Goal: Task Accomplishment & Management: Use online tool/utility

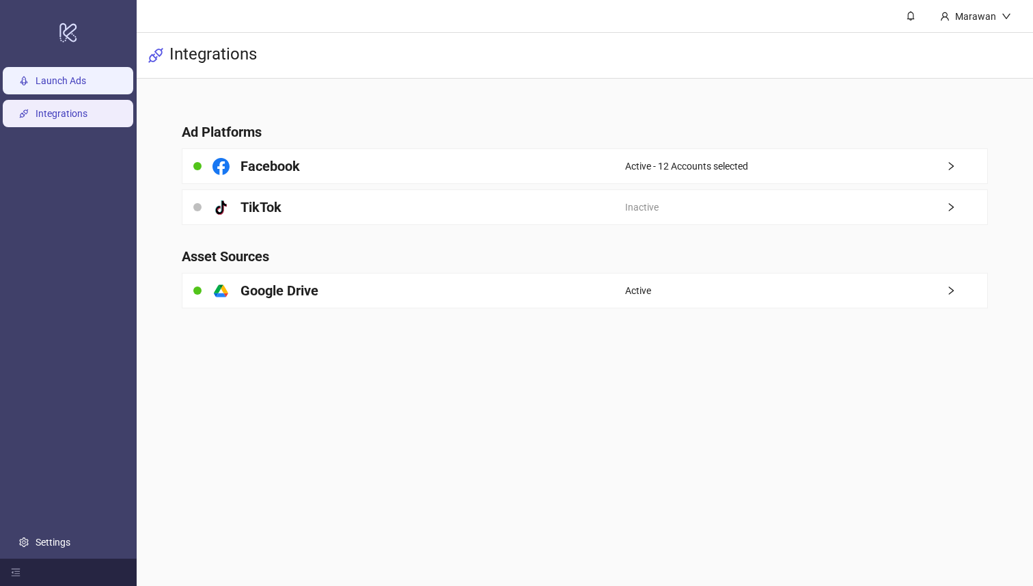
click at [70, 76] on link "Launch Ads" at bounding box center [61, 81] width 51 height 11
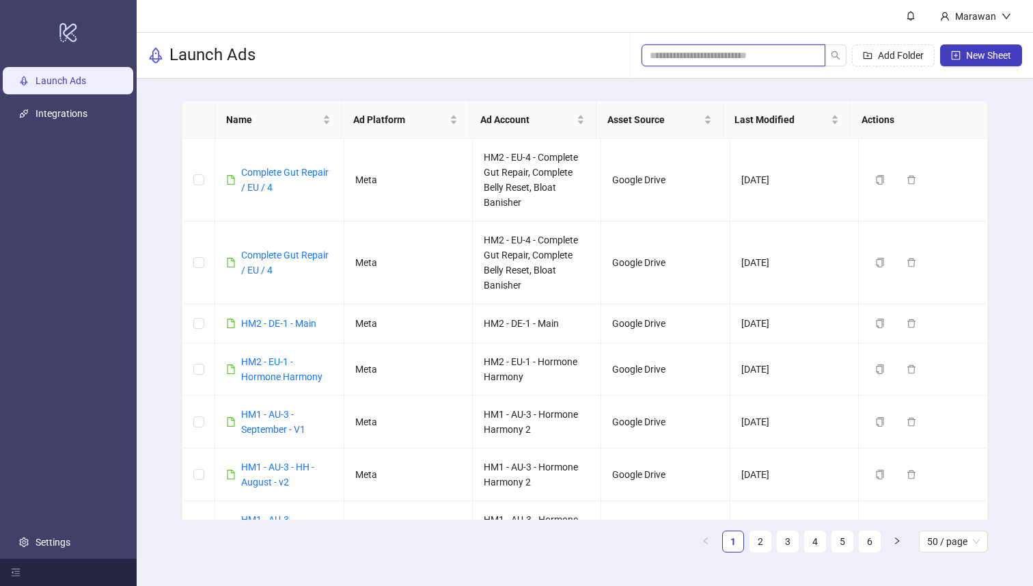
click at [802, 49] on input "search" at bounding box center [728, 55] width 157 height 15
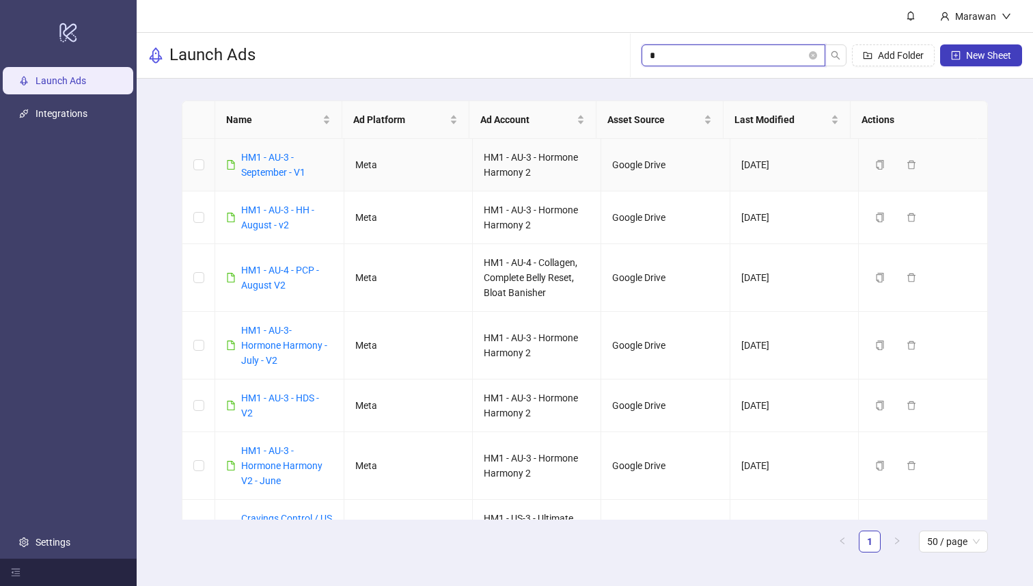
type input "*"
click at [239, 159] on div "HM1 - AU-3 - September - V1" at bounding box center [279, 165] width 106 height 30
click at [247, 157] on link "HM1 - AU-3 - September - V1" at bounding box center [273, 165] width 64 height 26
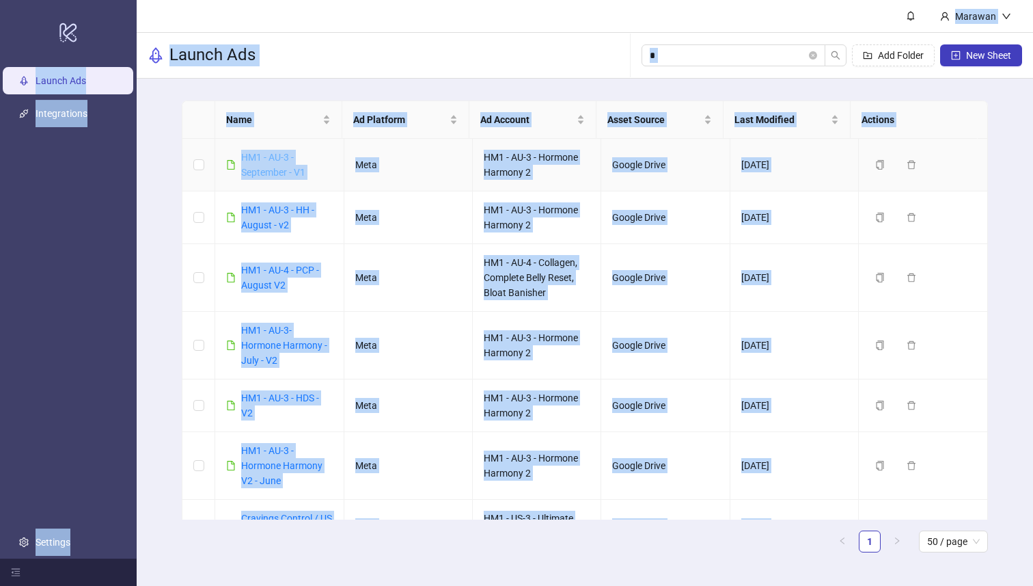
click at [247, 157] on div "logo/logo-mobile Launch Ads Integrations Settings Marawan Launch Ads * Add Fold…" at bounding box center [516, 293] width 1033 height 586
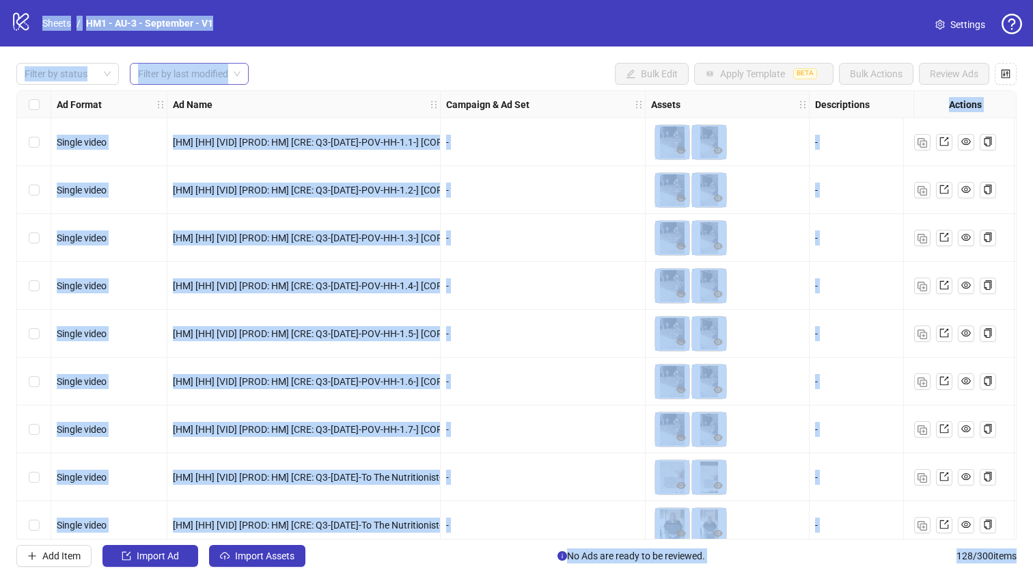
click at [131, 71] on div "Filter by last modified" at bounding box center [189, 74] width 119 height 22
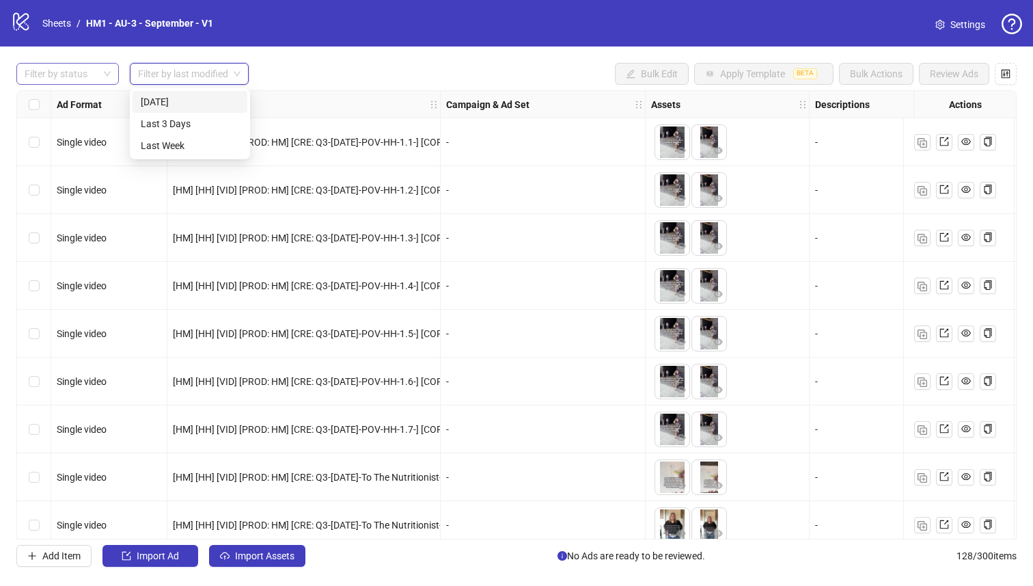
click at [86, 72] on div at bounding box center [60, 73] width 83 height 19
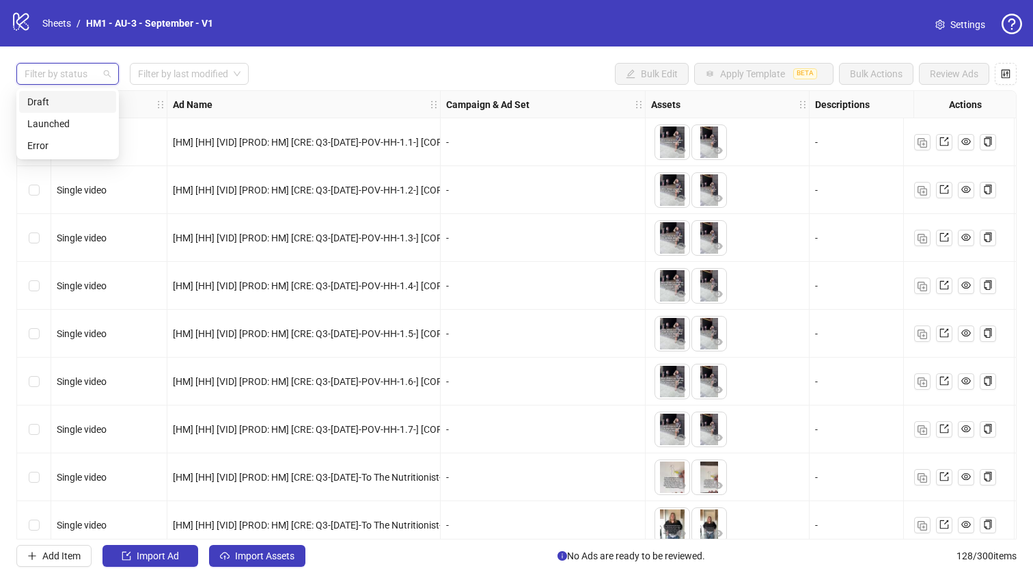
click at [95, 106] on div "Draft" at bounding box center [67, 101] width 81 height 15
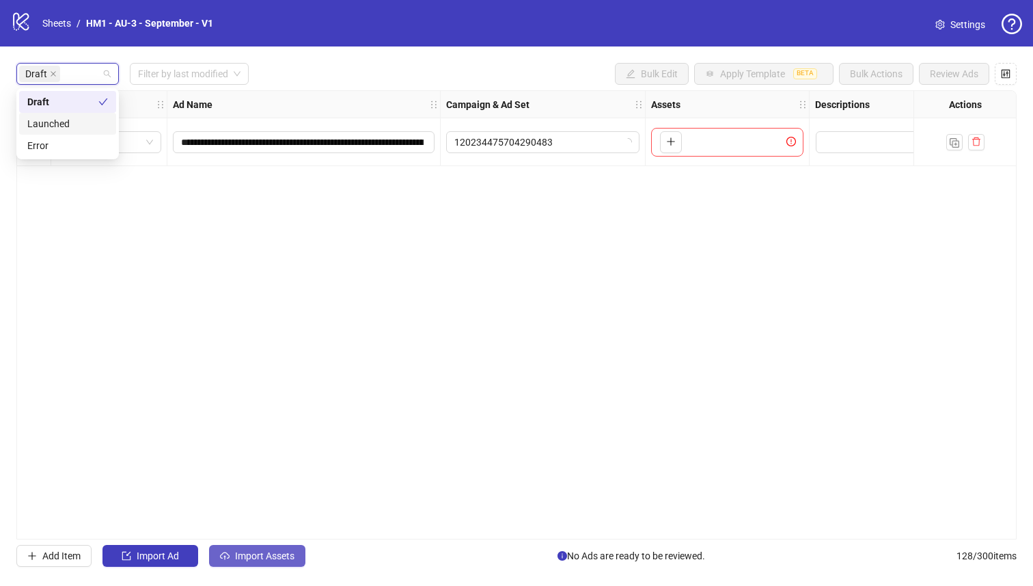
click at [270, 554] on span "Import Assets" at bounding box center [264, 555] width 59 height 11
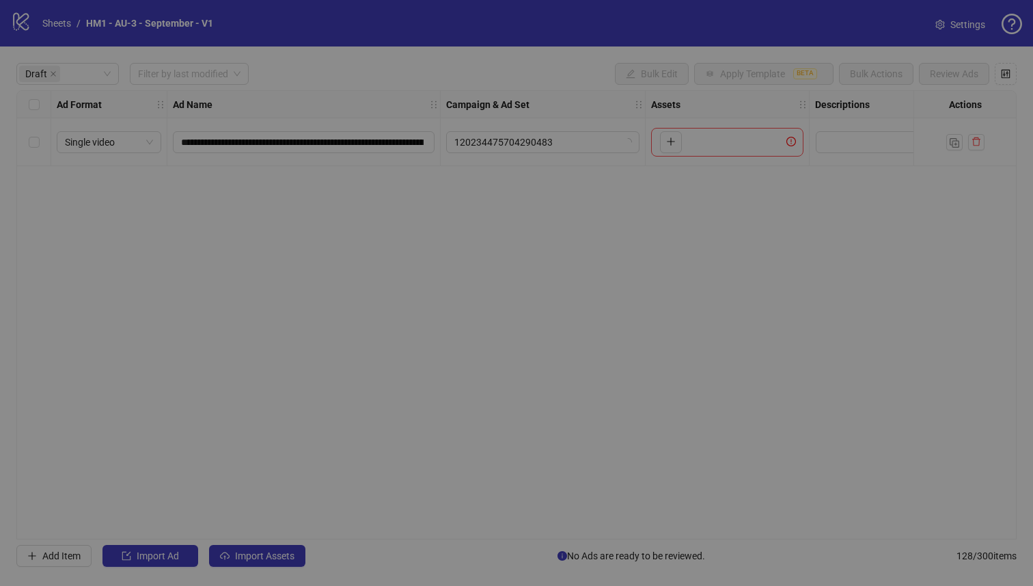
click at [271, 554] on div "1 Asset Selection Select your assets 2 Distribution Choose distribution method …" at bounding box center [178, 330] width 221 height 452
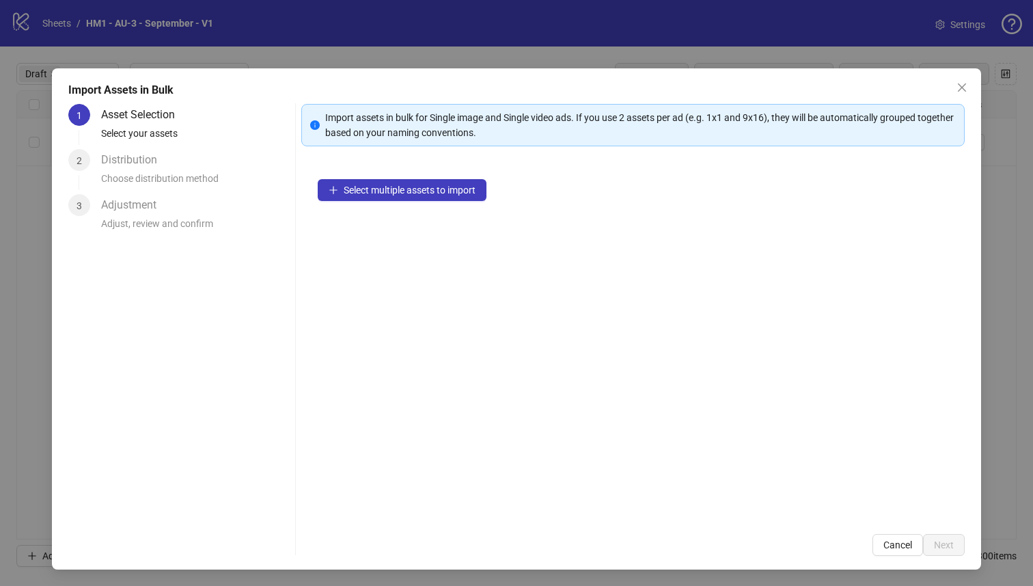
click at [437, 178] on div "Select multiple assets to import" at bounding box center [633, 340] width 664 height 355
click at [437, 181] on button "Select multiple assets to import" at bounding box center [402, 190] width 169 height 22
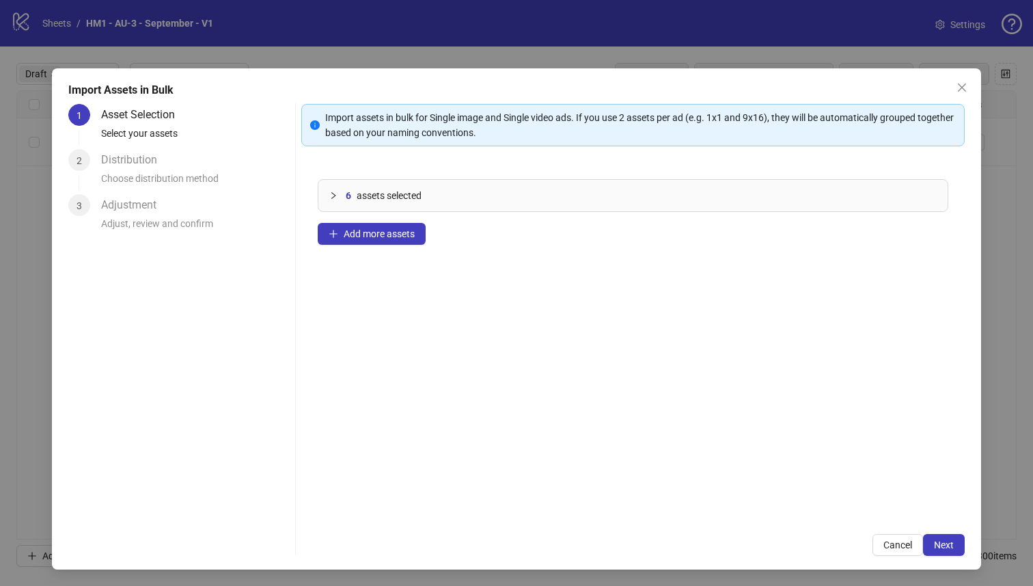
click at [876, 538] on button "Cancel" at bounding box center [898, 545] width 51 height 22
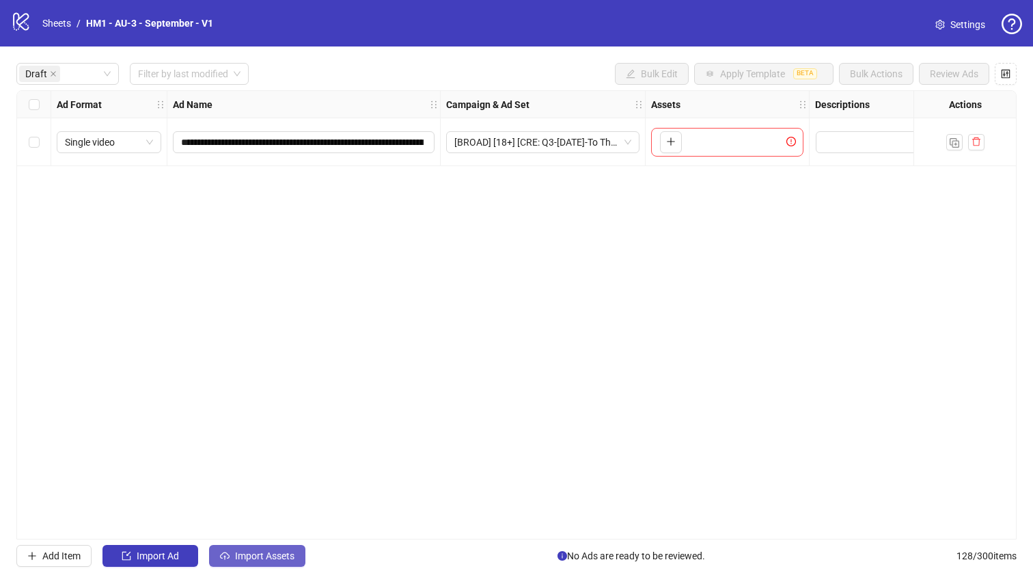
click at [249, 556] on span "Import Assets" at bounding box center [264, 555] width 59 height 11
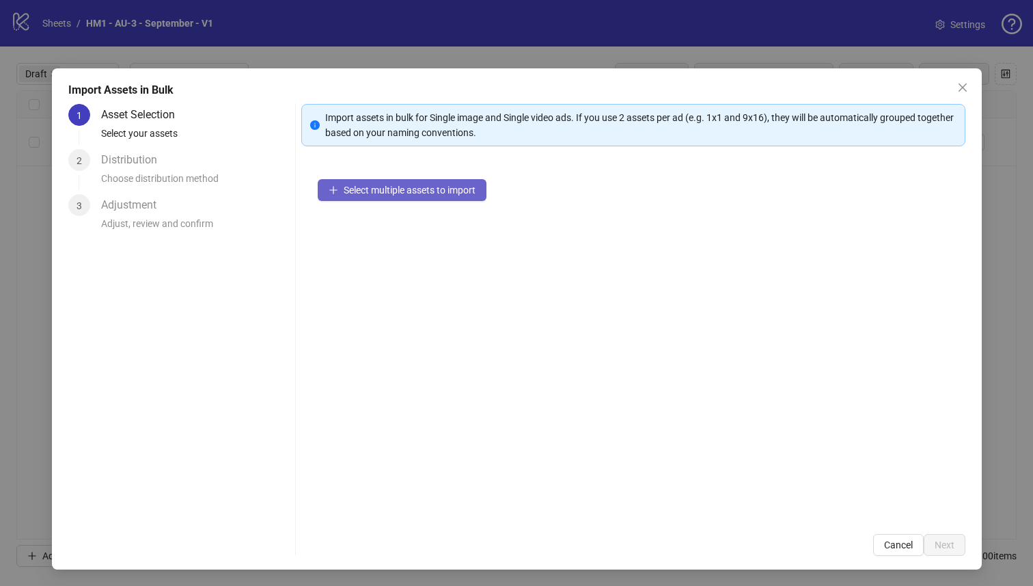
click at [440, 187] on span "Select multiple assets to import" at bounding box center [410, 190] width 132 height 11
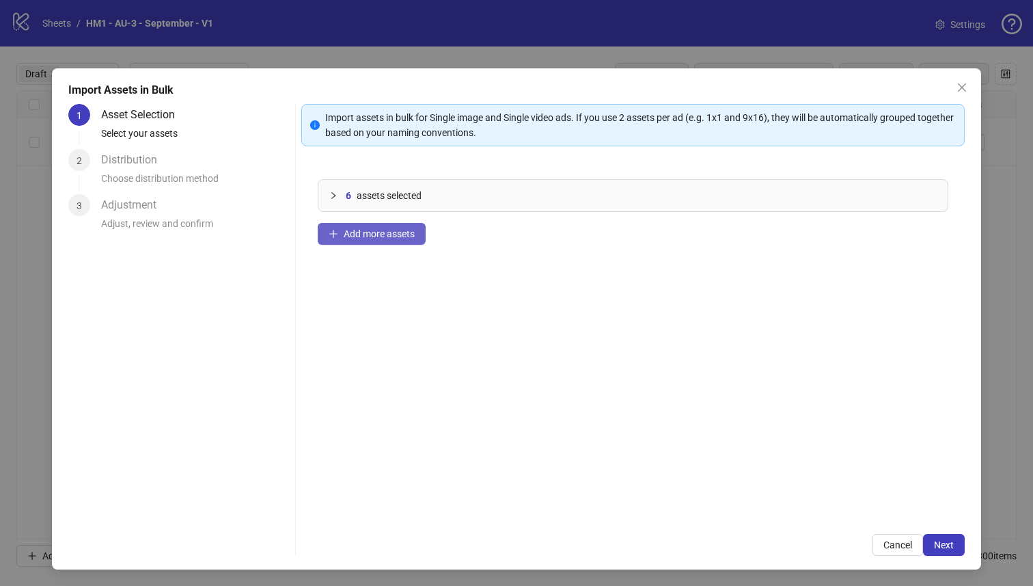
click at [372, 236] on span "Add more assets" at bounding box center [379, 233] width 71 height 11
click at [953, 79] on button "Close" at bounding box center [962, 88] width 22 height 22
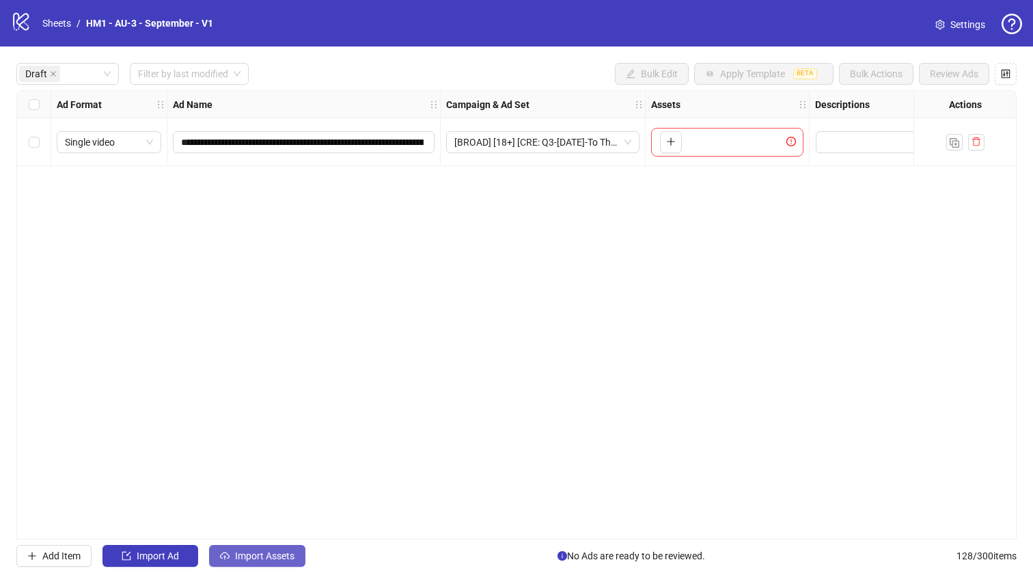
click at [233, 554] on button "Import Assets" at bounding box center [257, 556] width 96 height 22
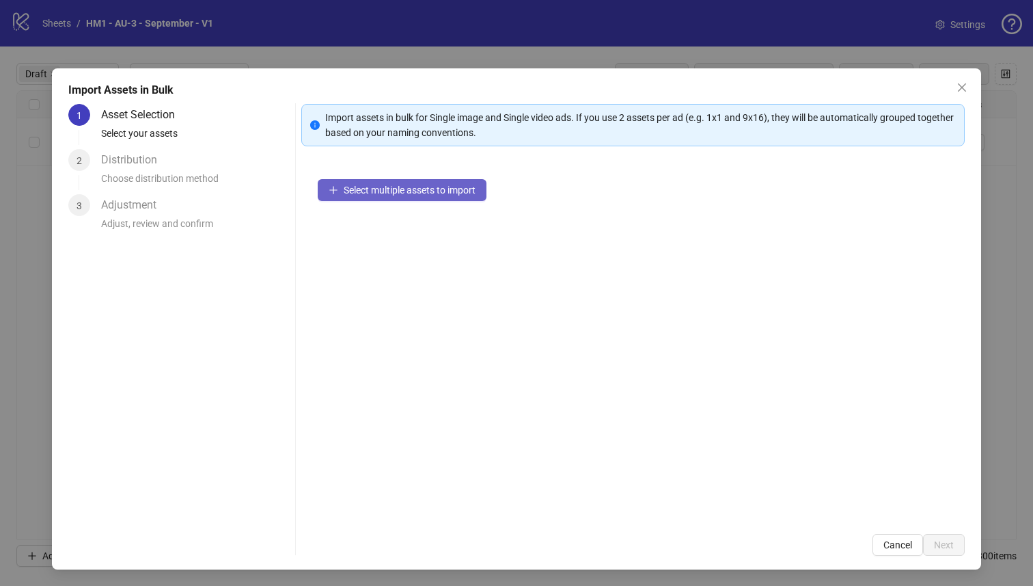
click at [355, 180] on button "Select multiple assets to import" at bounding box center [402, 190] width 169 height 22
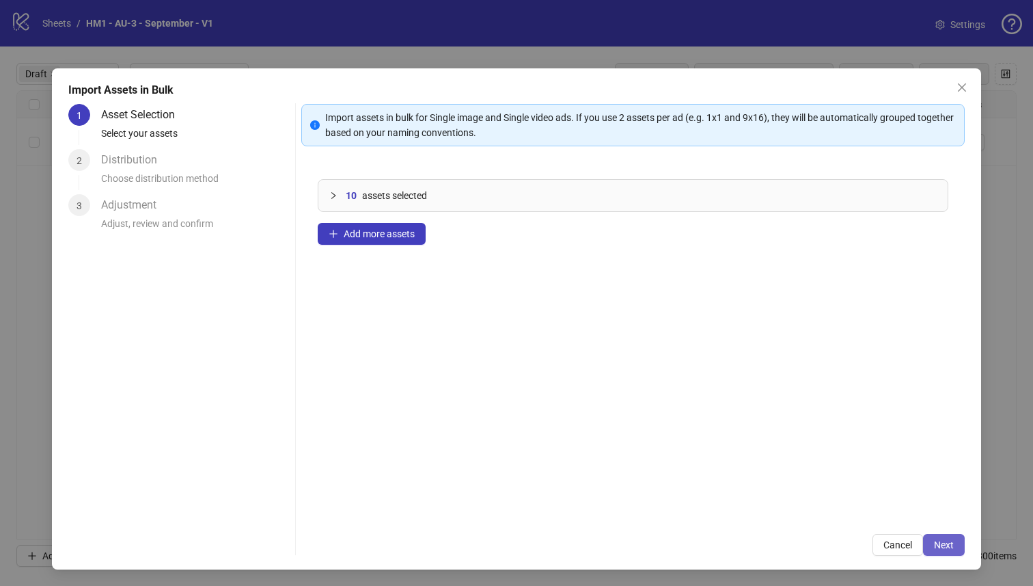
click at [938, 541] on span "Next" at bounding box center [944, 544] width 20 height 11
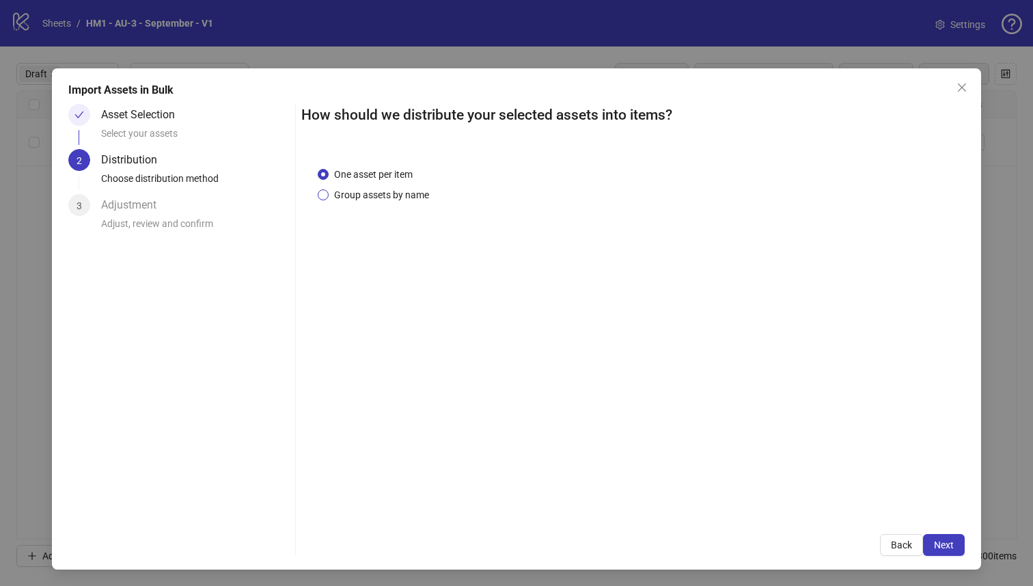
click at [407, 195] on span "Group assets by name" at bounding box center [382, 194] width 106 height 15
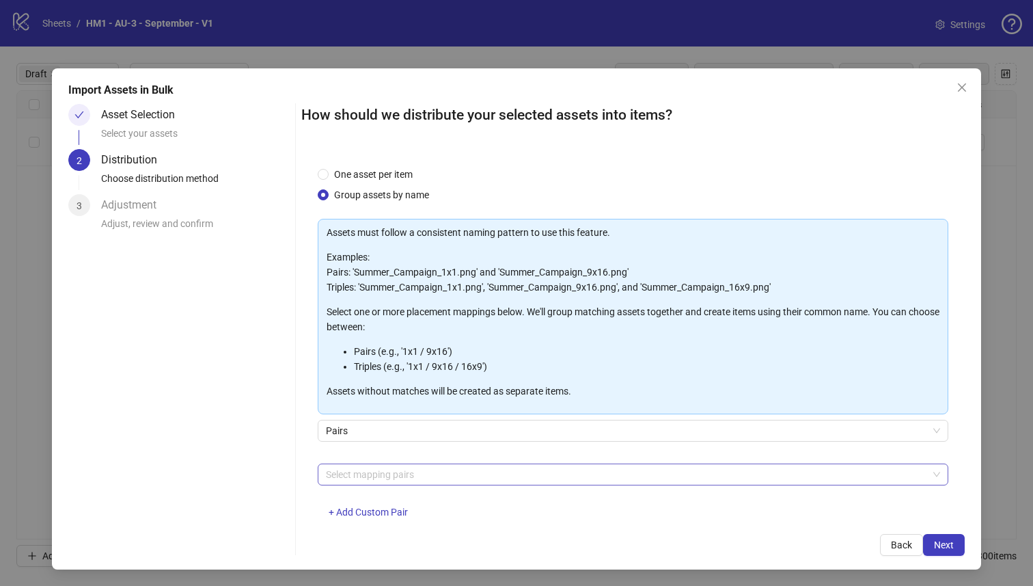
click at [450, 477] on div at bounding box center [627, 474] width 612 height 19
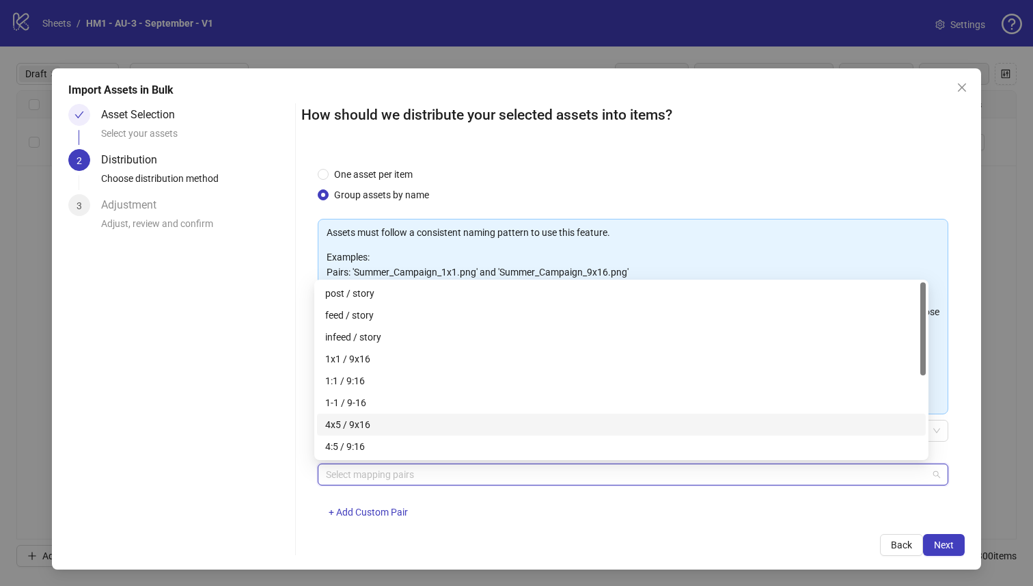
click at [459, 429] on div "4x5 / 9x16" at bounding box center [621, 424] width 593 height 15
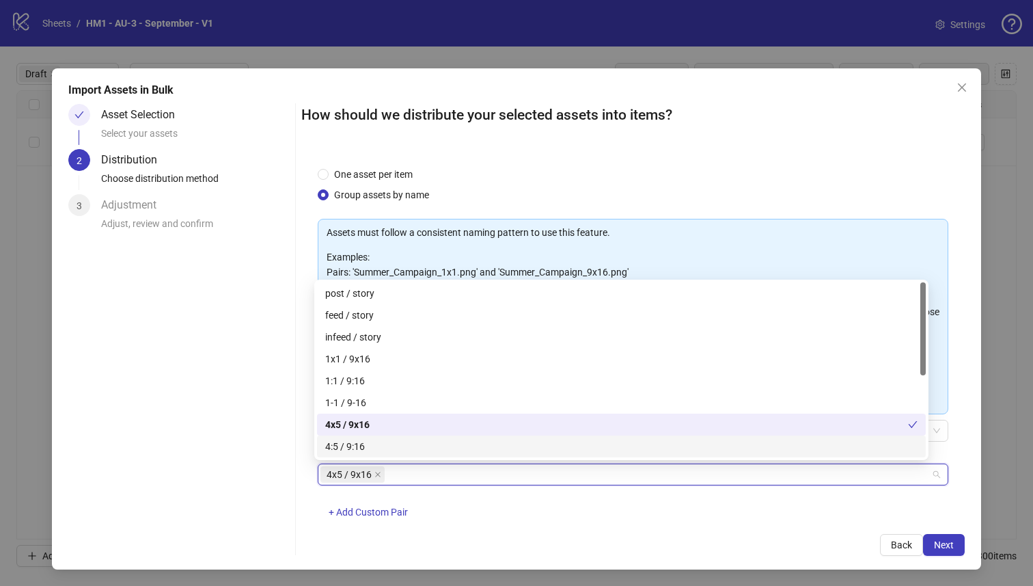
click at [937, 534] on div "Back Next" at bounding box center [633, 545] width 664 height 22
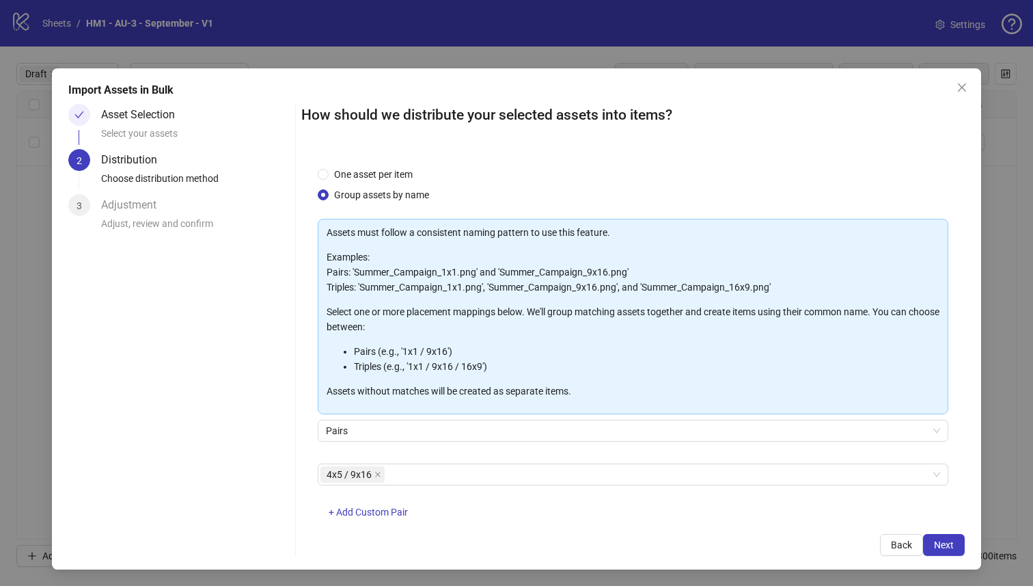
click at [937, 534] on div "Back Next" at bounding box center [633, 545] width 664 height 22
click at [938, 539] on span "Next" at bounding box center [944, 544] width 20 height 11
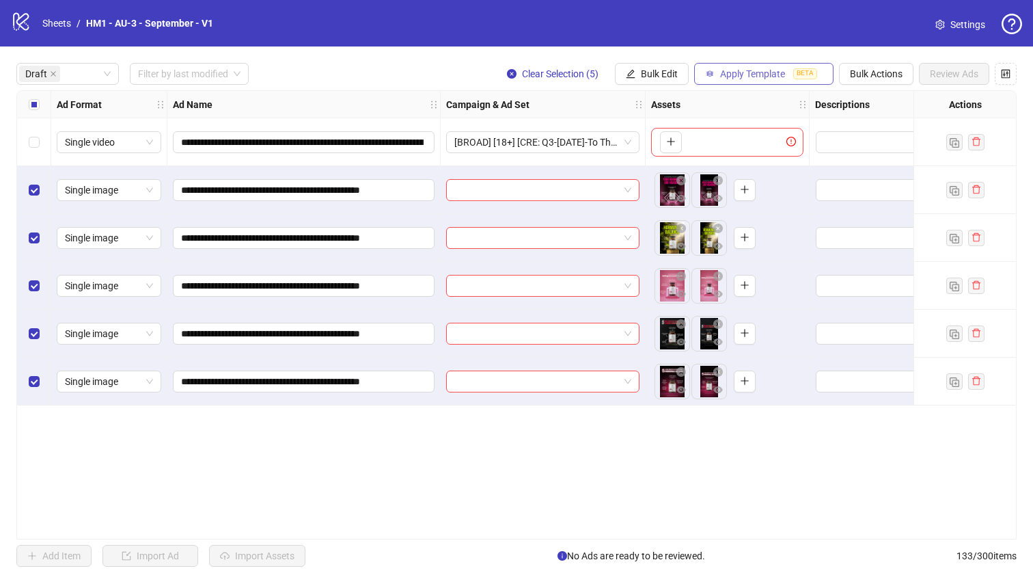
click at [760, 77] on span "Apply Template" at bounding box center [752, 73] width 65 height 11
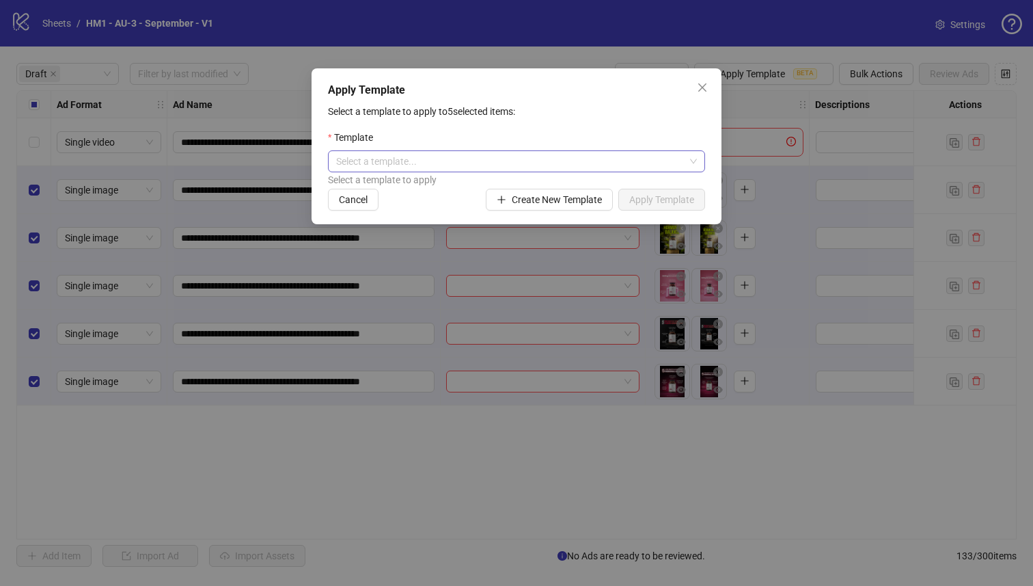
click at [595, 162] on input "search" at bounding box center [510, 161] width 349 height 21
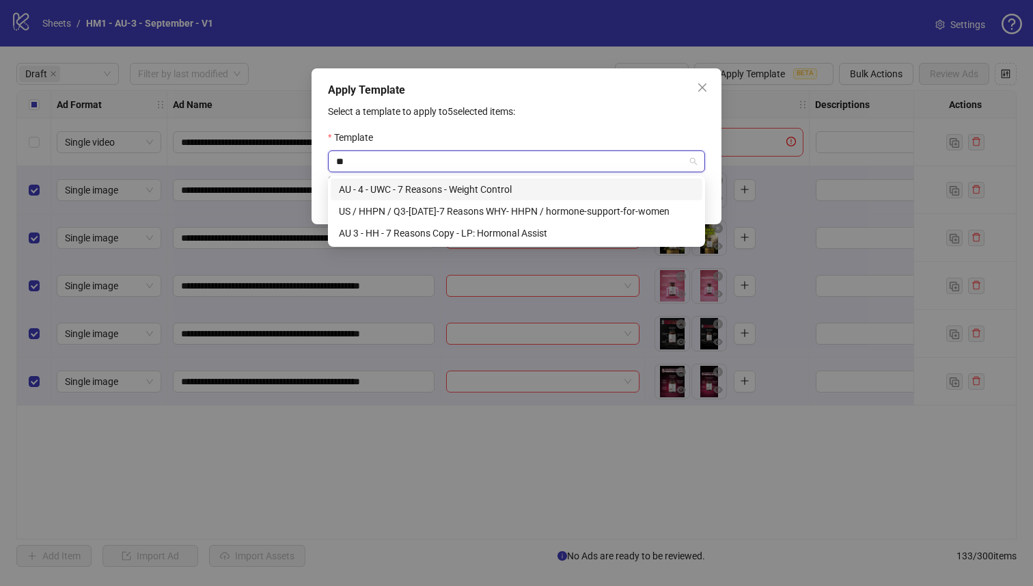
type input "***"
click at [560, 232] on div "AU 3 - HH - 7 Reasons Copy - LP: Hormonal Assist" at bounding box center [516, 233] width 355 height 15
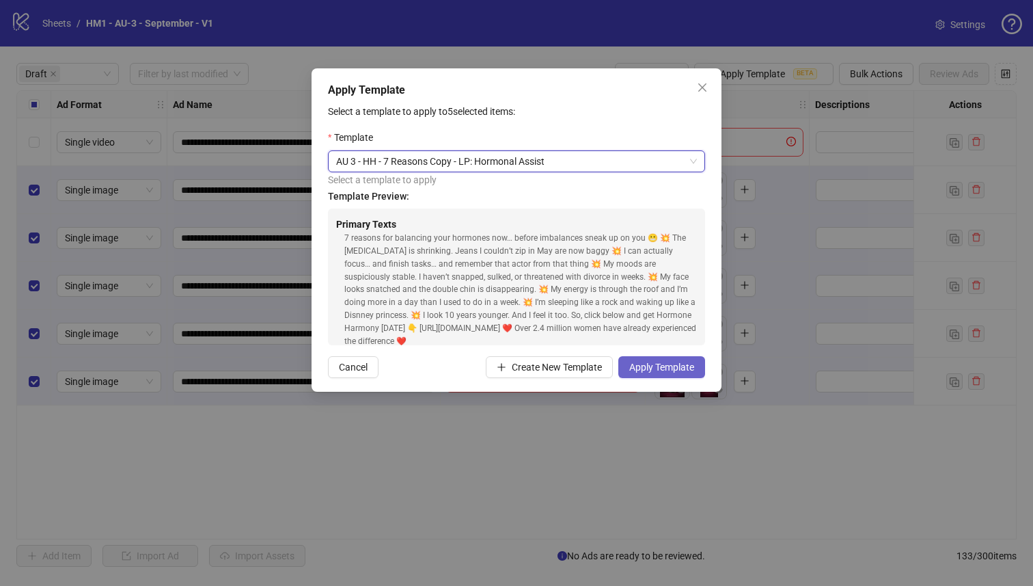
click at [662, 372] on button "Apply Template" at bounding box center [662, 367] width 87 height 22
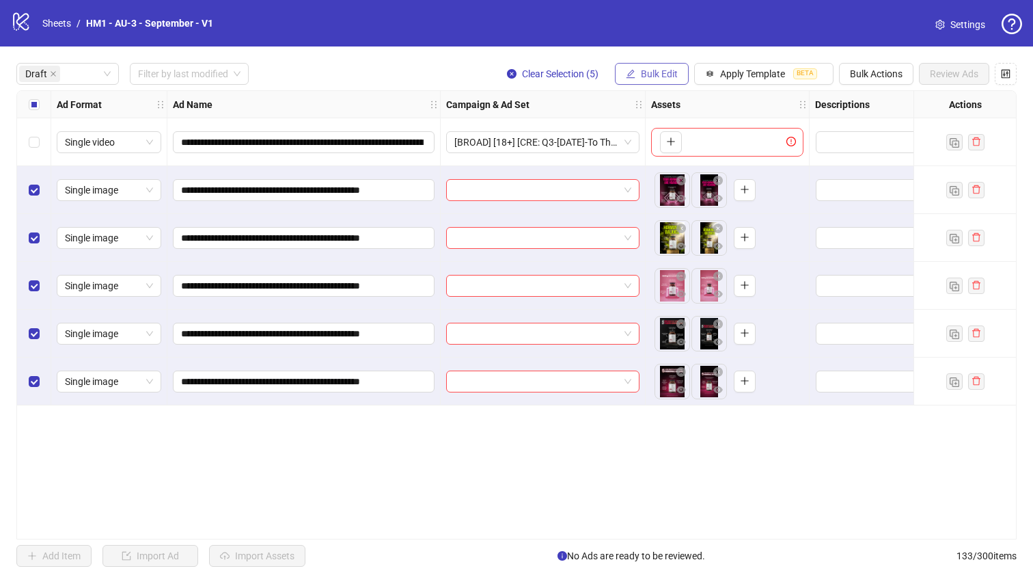
click at [627, 79] on span "button" at bounding box center [631, 73] width 10 height 11
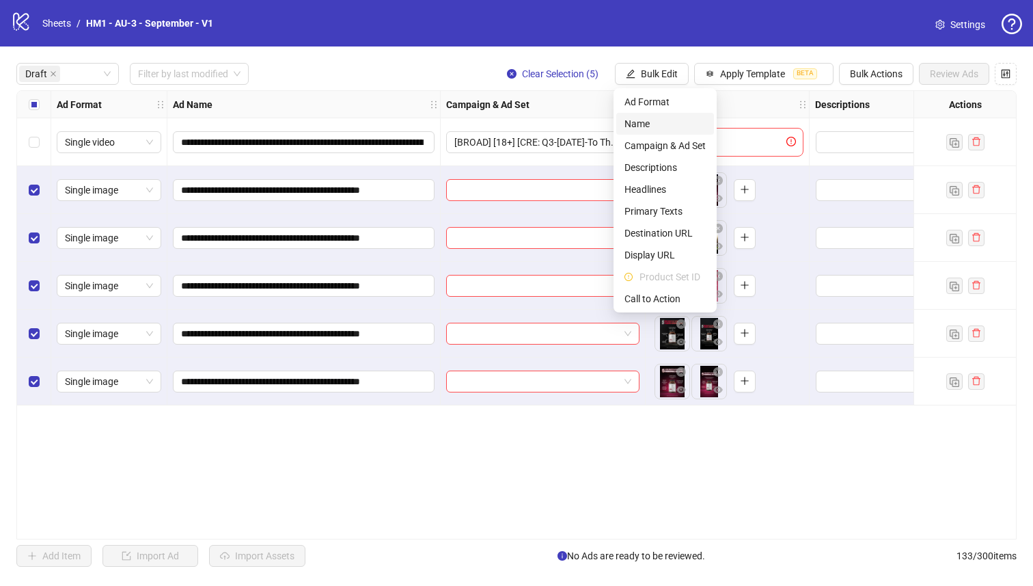
click at [631, 126] on span "Name" at bounding box center [665, 123] width 81 height 15
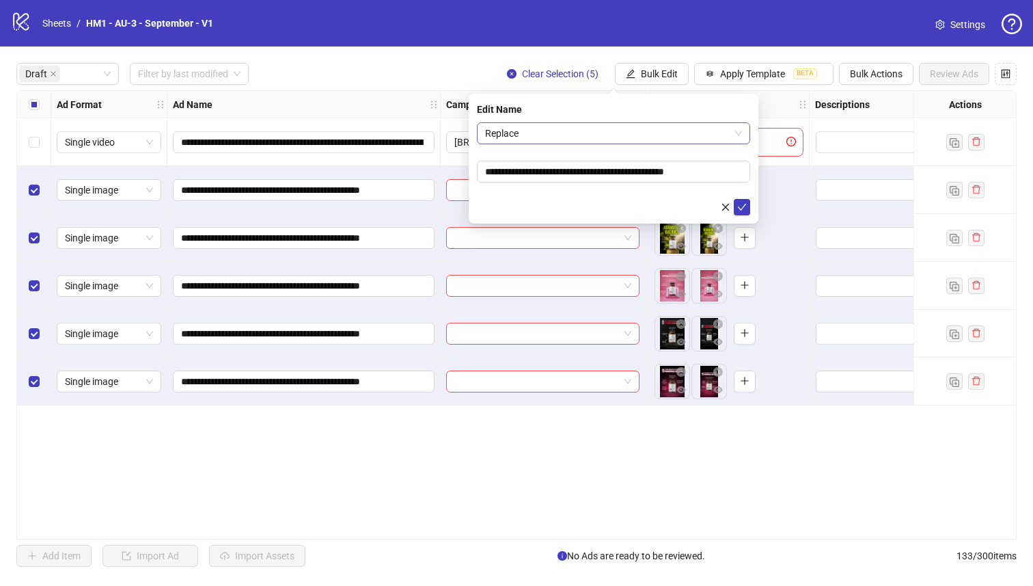
click at [599, 126] on span "Replace" at bounding box center [613, 133] width 257 height 21
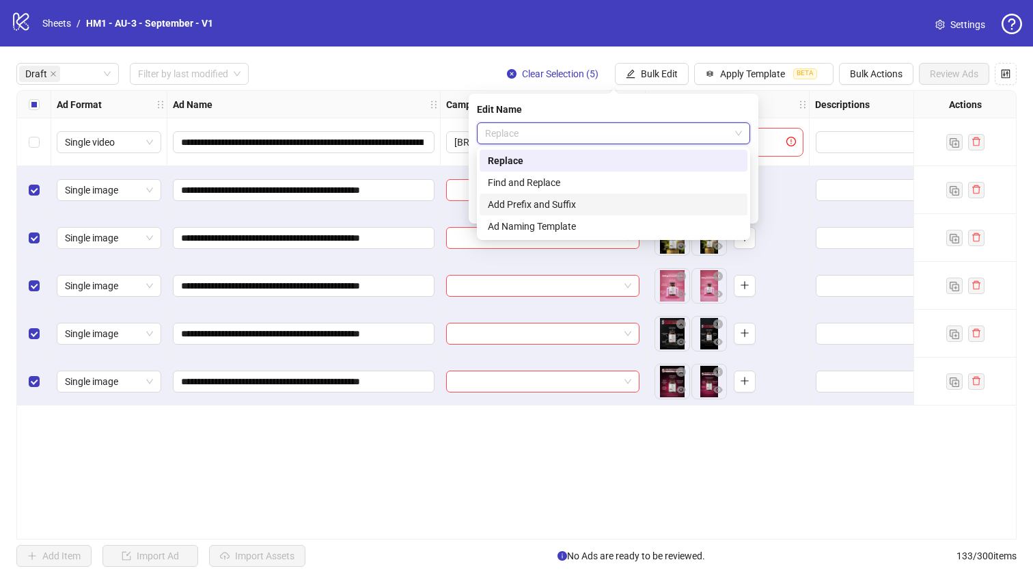
click at [601, 200] on div "Add Prefix and Suffix" at bounding box center [614, 204] width 252 height 15
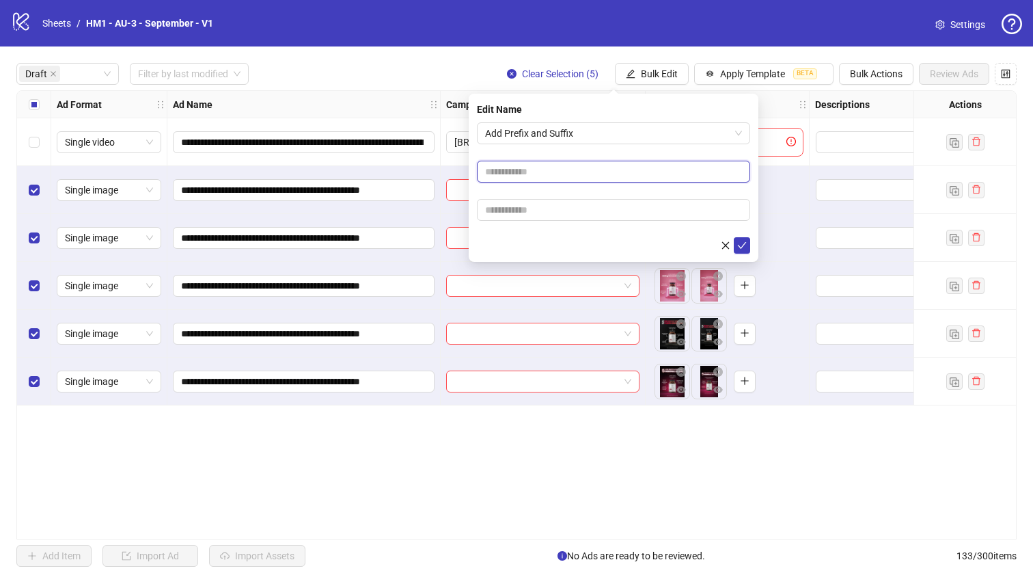
click at [578, 179] on input "text" at bounding box center [613, 172] width 273 height 22
type input "**********"
click at [297, 144] on input "**********" at bounding box center [302, 142] width 243 height 15
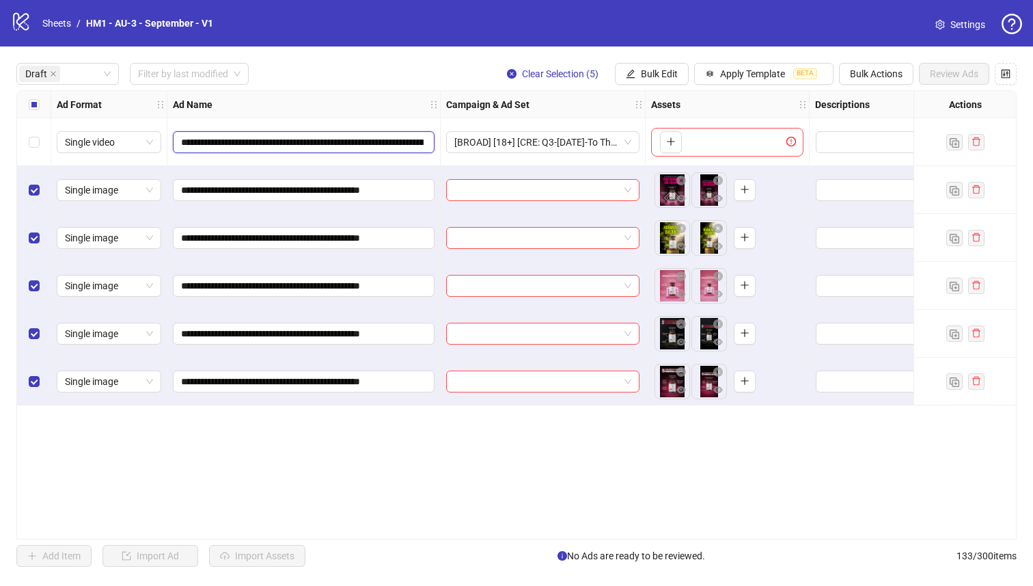
scroll to position [0, 476]
drag, startPoint x: 267, startPoint y: 148, endPoint x: 261, endPoint y: 141, distance: 8.2
click at [189, 142] on input "**********" at bounding box center [302, 142] width 243 height 15
drag, startPoint x: 263, startPoint y: 139, endPoint x: 287, endPoint y: 144, distance: 24.5
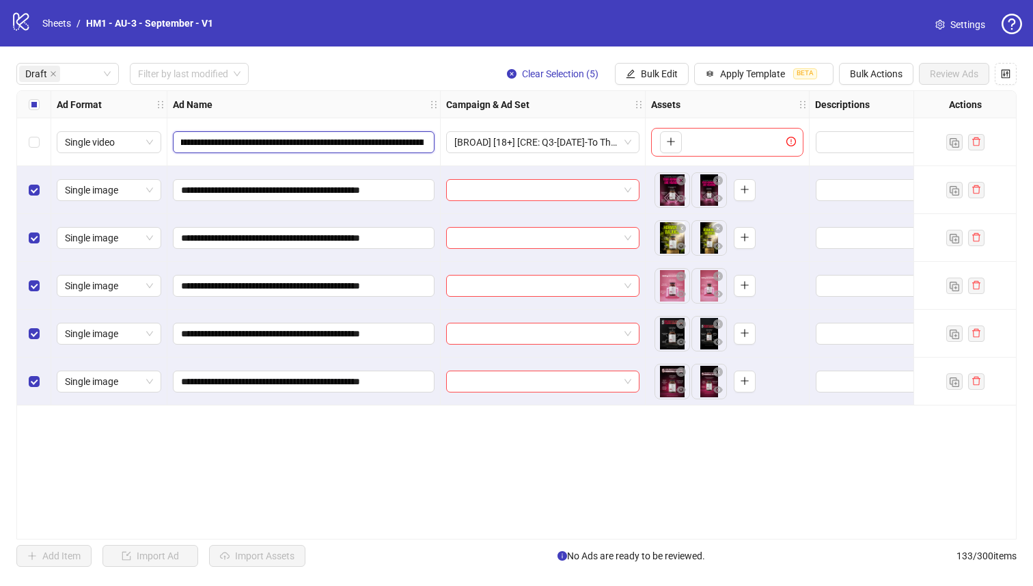
click at [264, 139] on input "**********" at bounding box center [302, 142] width 243 height 15
drag, startPoint x: 306, startPoint y: 144, endPoint x: 536, endPoint y: 151, distance: 229.8
click at [534, 91] on div "**********" at bounding box center [789, 91] width 1545 height 0
click at [655, 79] on span "Bulk Edit" at bounding box center [659, 73] width 37 height 11
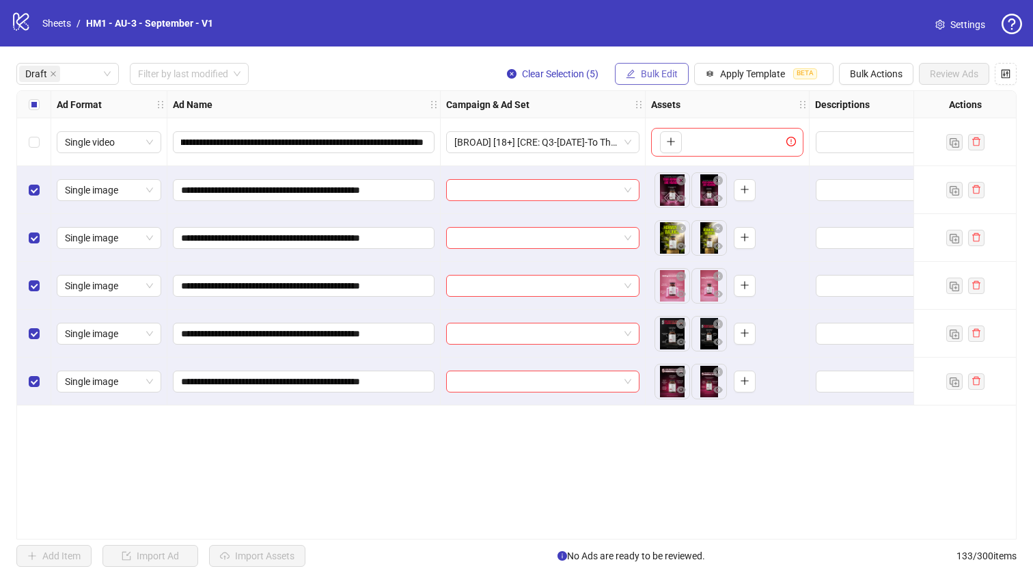
scroll to position [0, 0]
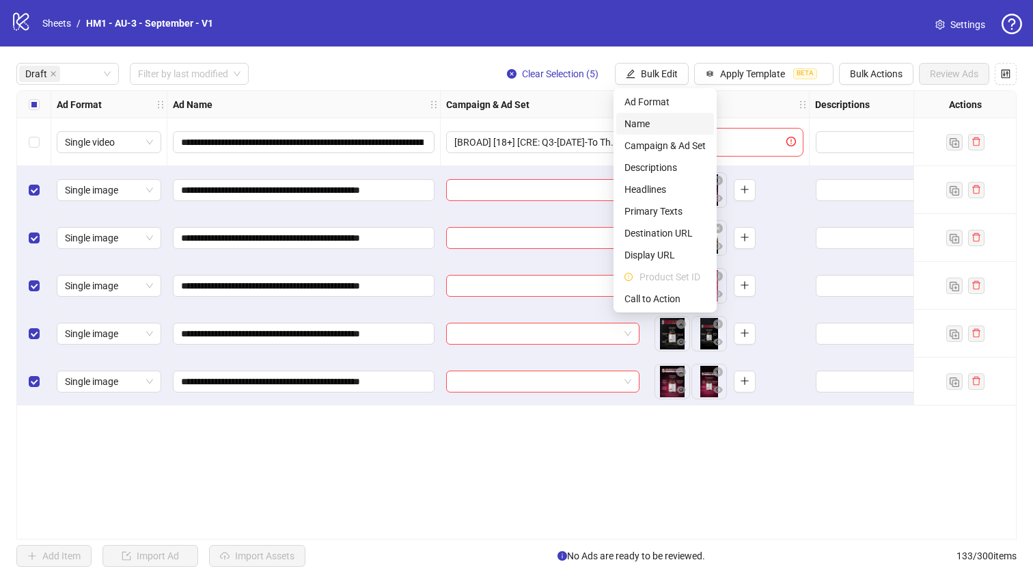
click at [657, 123] on span "Name" at bounding box center [665, 123] width 81 height 15
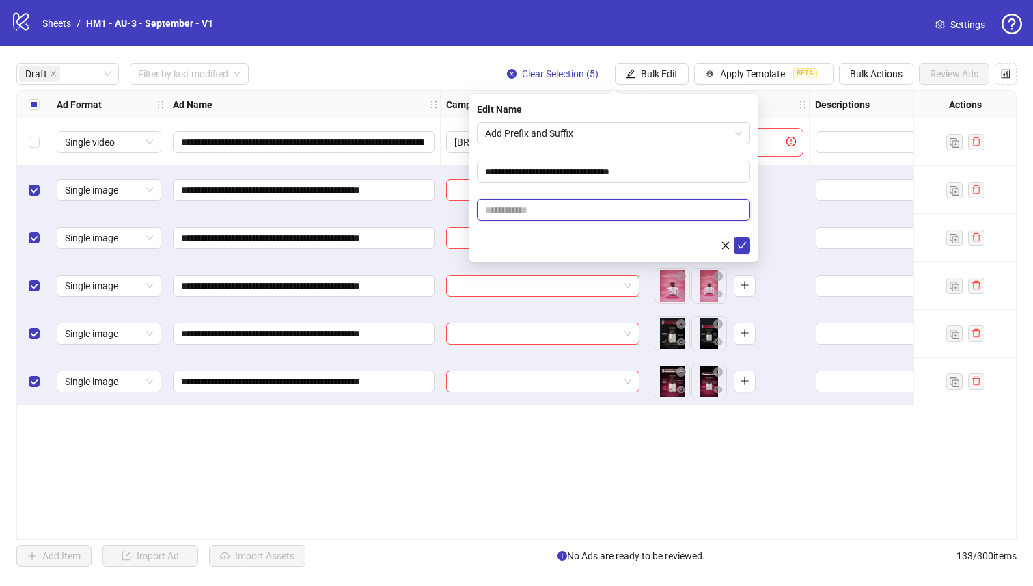
click at [664, 206] on input "text" at bounding box center [613, 210] width 273 height 22
paste input "**********"
type input "**********"
click at [734, 243] on button "submit" at bounding box center [742, 245] width 16 height 16
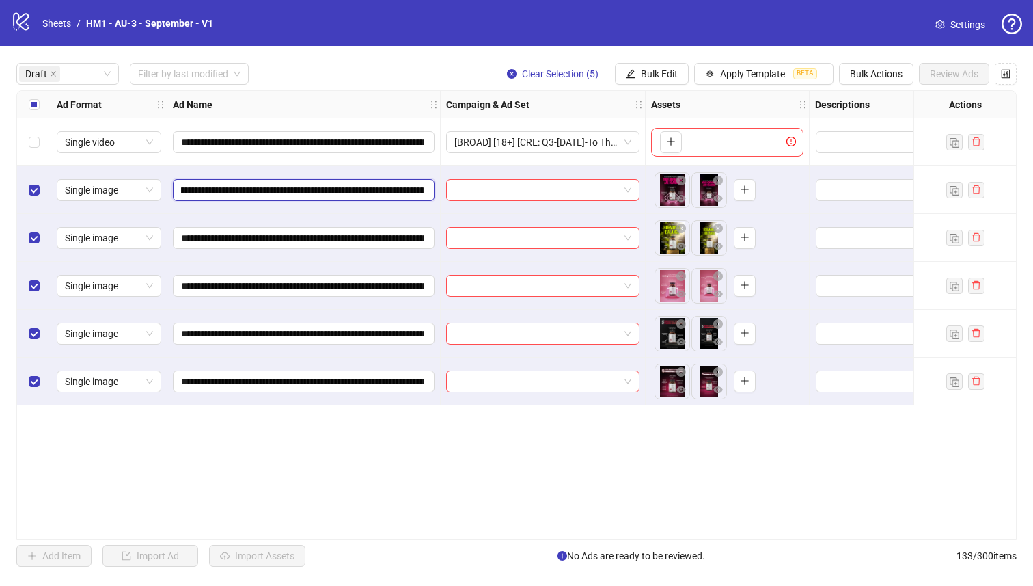
scroll to position [0, 248]
drag, startPoint x: 340, startPoint y: 191, endPoint x: 331, endPoint y: 193, distance: 9.1
click at [331, 193] on input "**********" at bounding box center [302, 189] width 243 height 15
click at [644, 82] on button "Bulk Edit" at bounding box center [652, 74] width 74 height 22
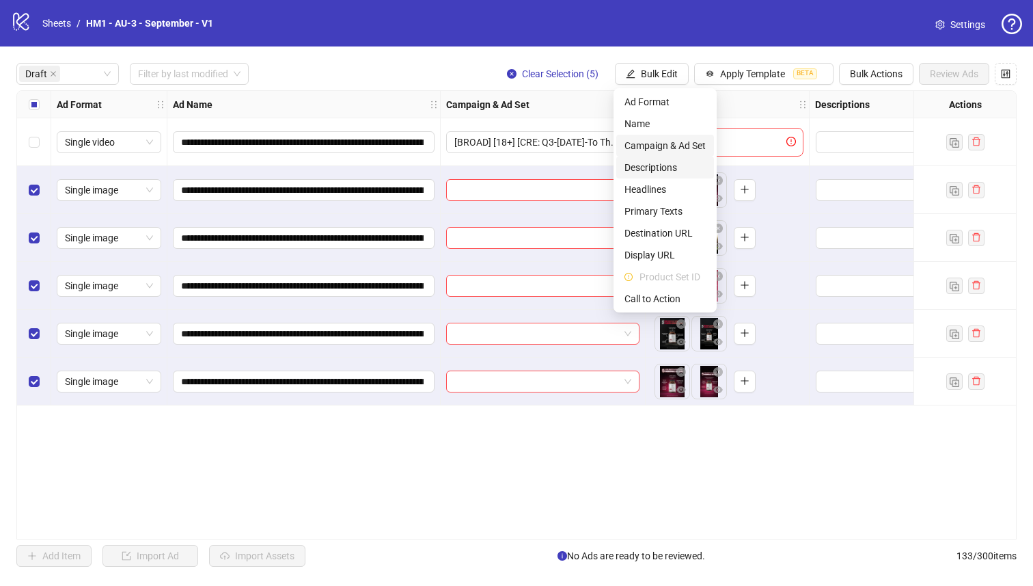
click at [675, 148] on span "Campaign & Ad Set" at bounding box center [665, 145] width 81 height 15
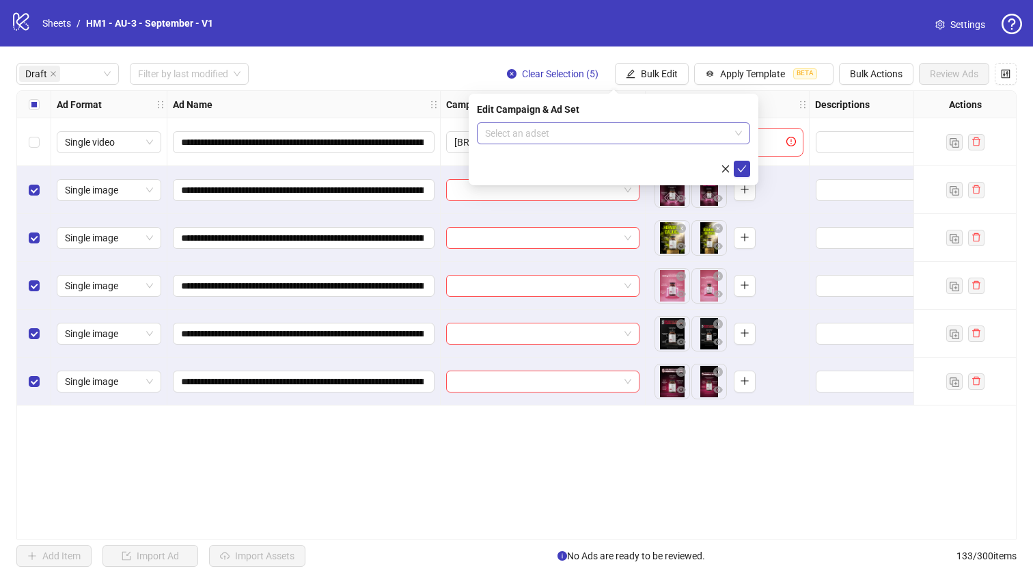
click at [619, 124] on input "search" at bounding box center [607, 133] width 245 height 21
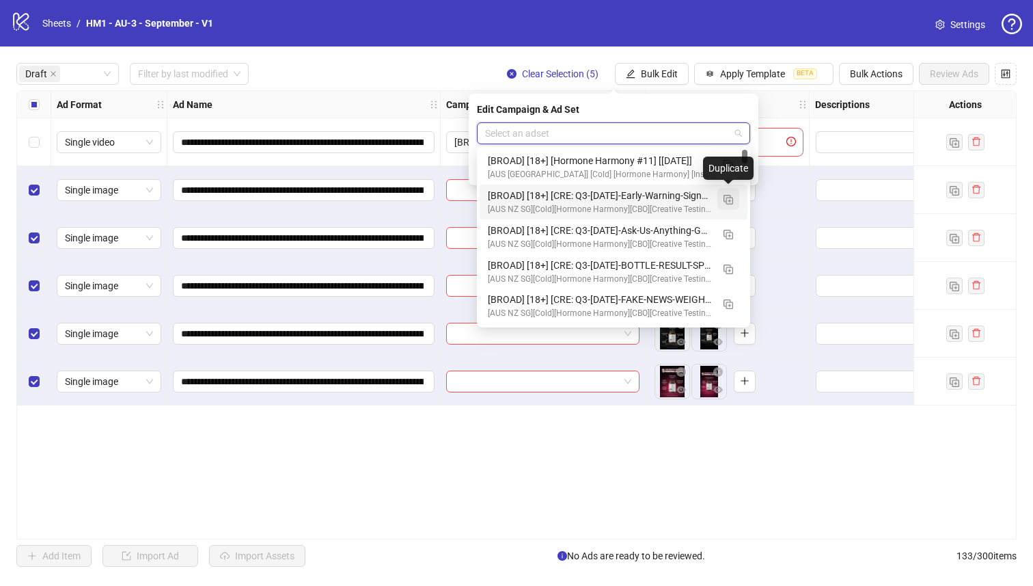
click at [733, 200] on img "button" at bounding box center [729, 200] width 10 height 10
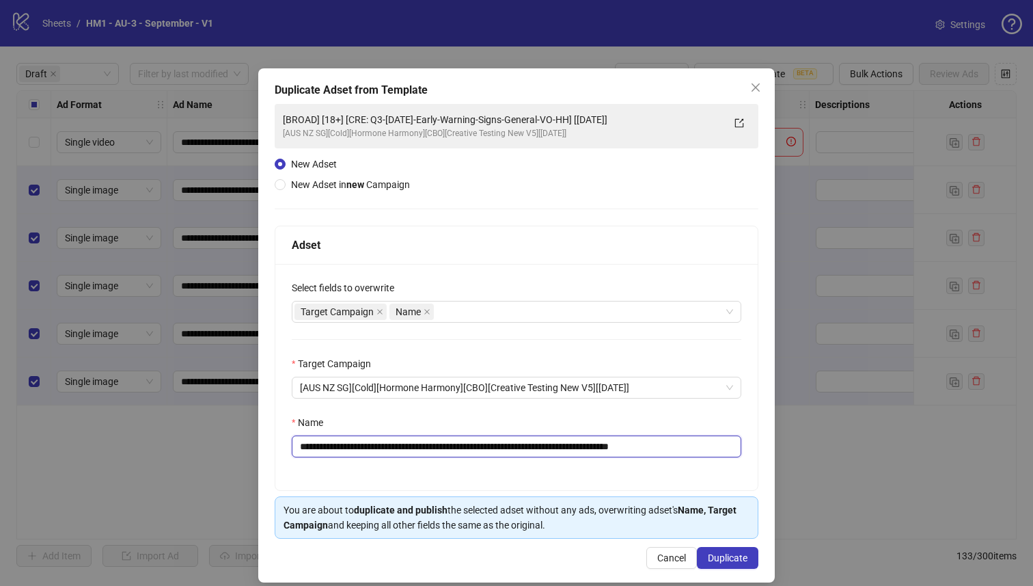
drag, startPoint x: 610, startPoint y: 448, endPoint x: 387, endPoint y: 452, distance: 222.8
click at [387, 452] on input "**********" at bounding box center [517, 446] width 450 height 22
paste input "text"
type input "**********"
click at [722, 562] on span "Duplicate" at bounding box center [728, 557] width 40 height 11
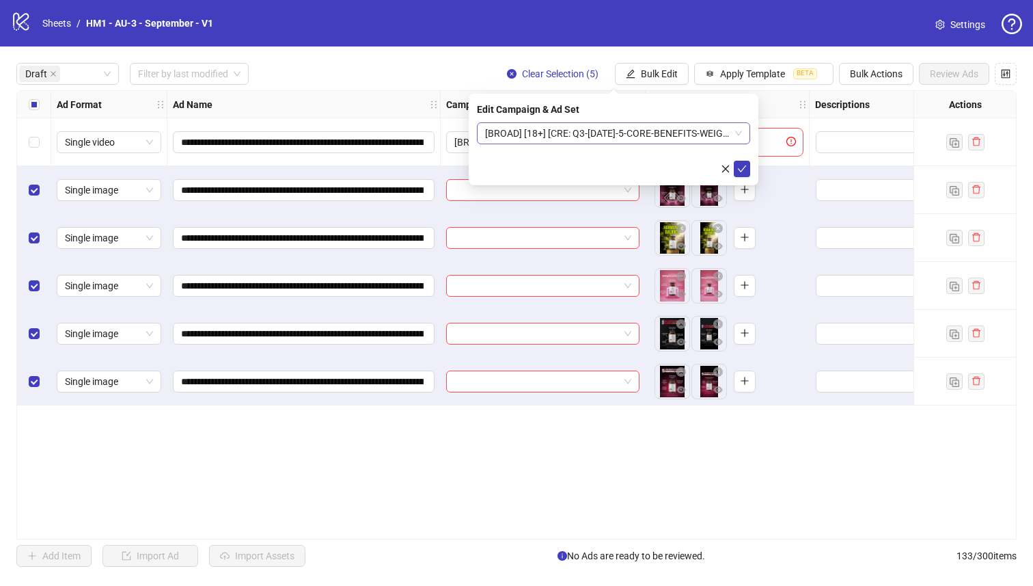
click at [692, 135] on span "[BROAD] [18+] [CRE: Q3-[DATE]-5-CORE-BENEFITS-WEIGHT-STATIC-HH] [[DATE]]" at bounding box center [613, 133] width 257 height 21
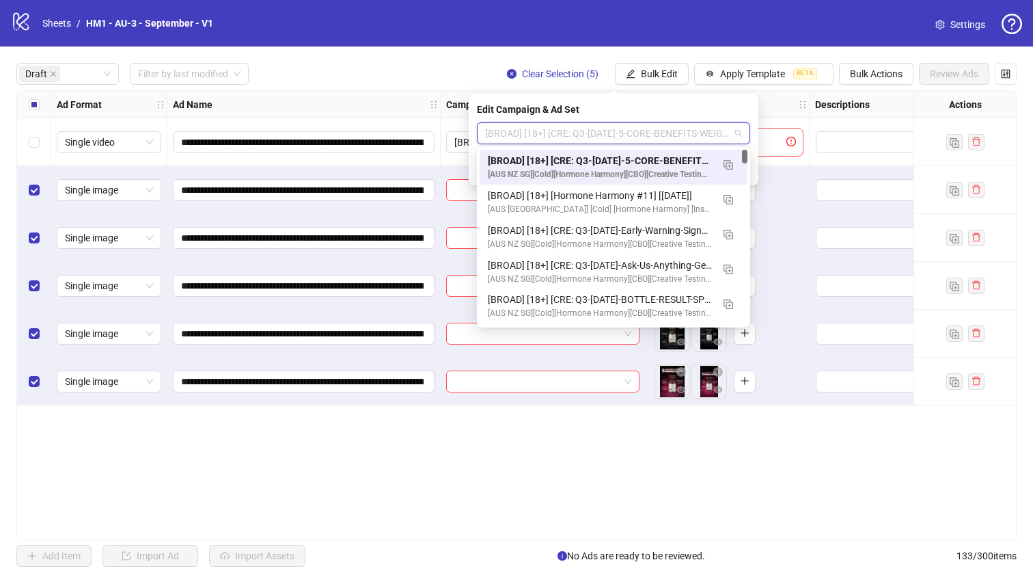
click at [681, 161] on div "[BROAD] [18+] [CRE: Q3-[DATE]-5-CORE-BENEFITS-WEIGHT-STATIC-HH] [[DATE]]" at bounding box center [600, 160] width 224 height 15
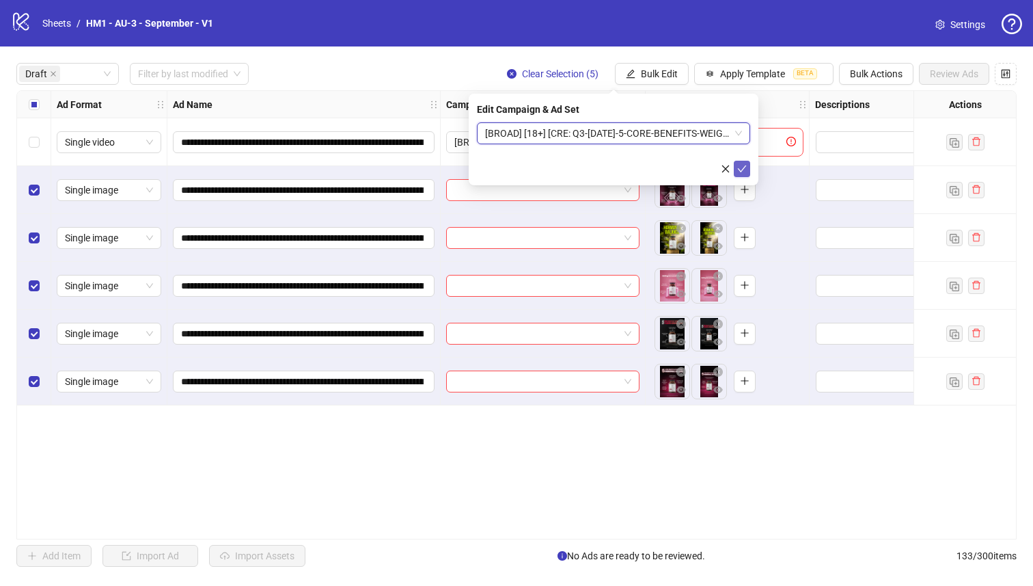
click at [740, 174] on span "submit" at bounding box center [742, 168] width 10 height 11
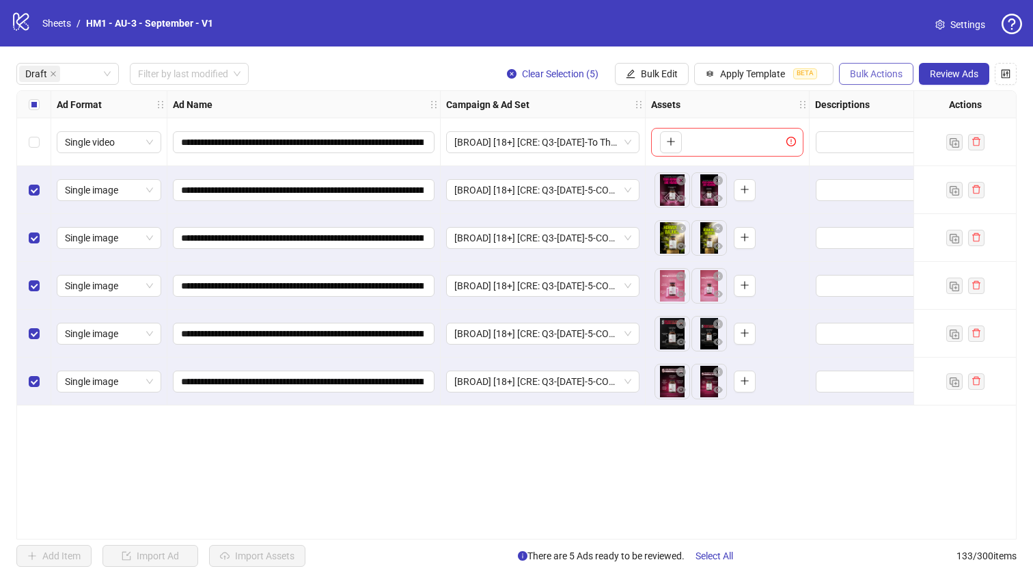
click at [879, 72] on span "Bulk Actions" at bounding box center [876, 73] width 53 height 11
click at [869, 147] on span "Duplicate with assets" at bounding box center [896, 145] width 94 height 15
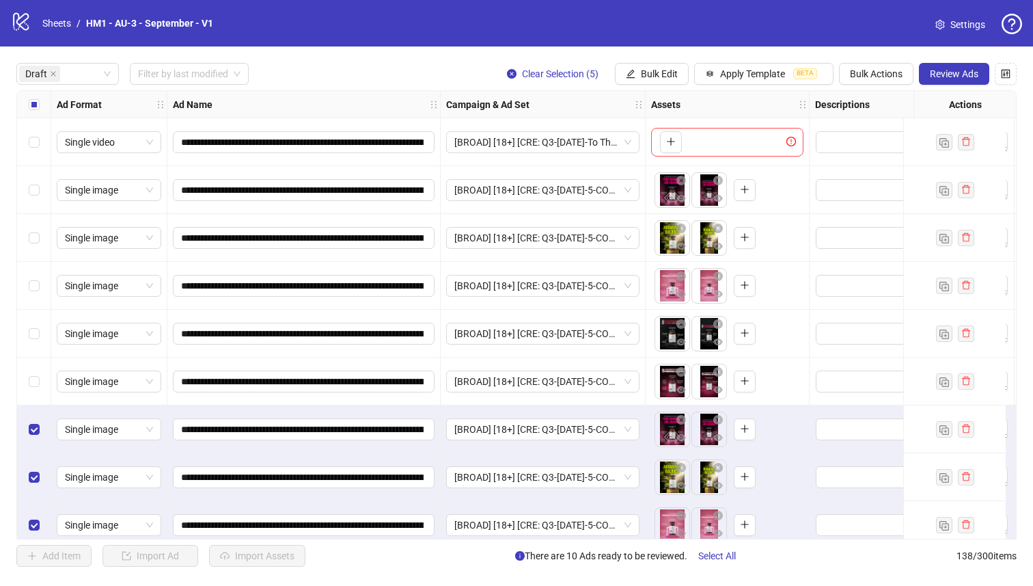
scroll to position [111, 0]
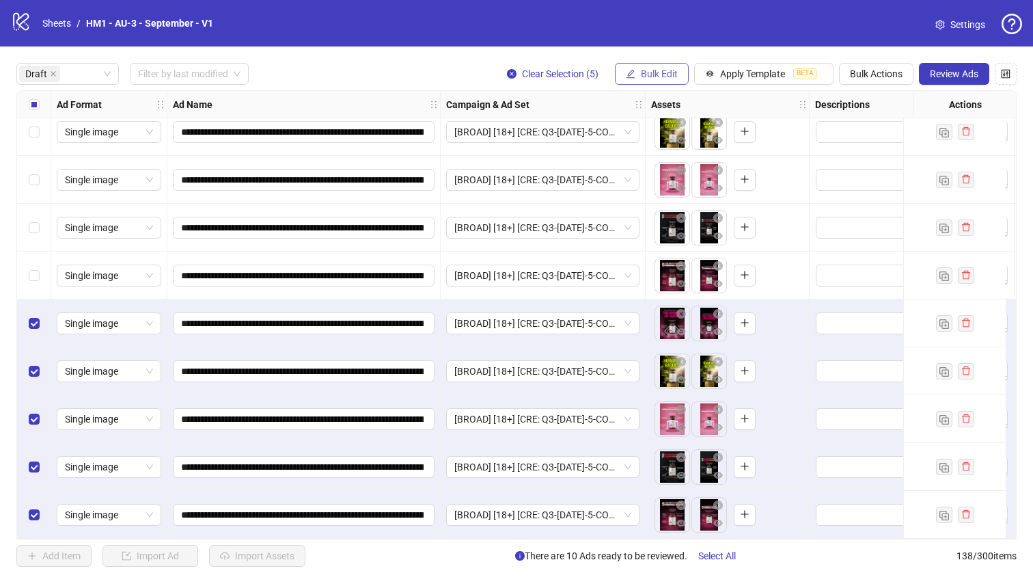
click at [634, 74] on icon "edit" at bounding box center [631, 74] width 10 height 10
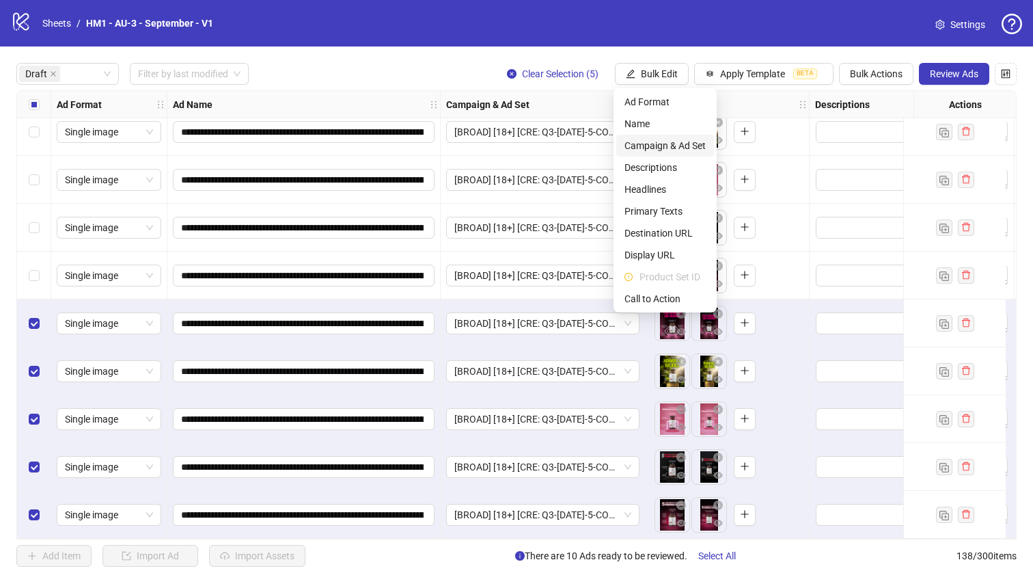
click at [675, 147] on span "Campaign & Ad Set" at bounding box center [665, 145] width 81 height 15
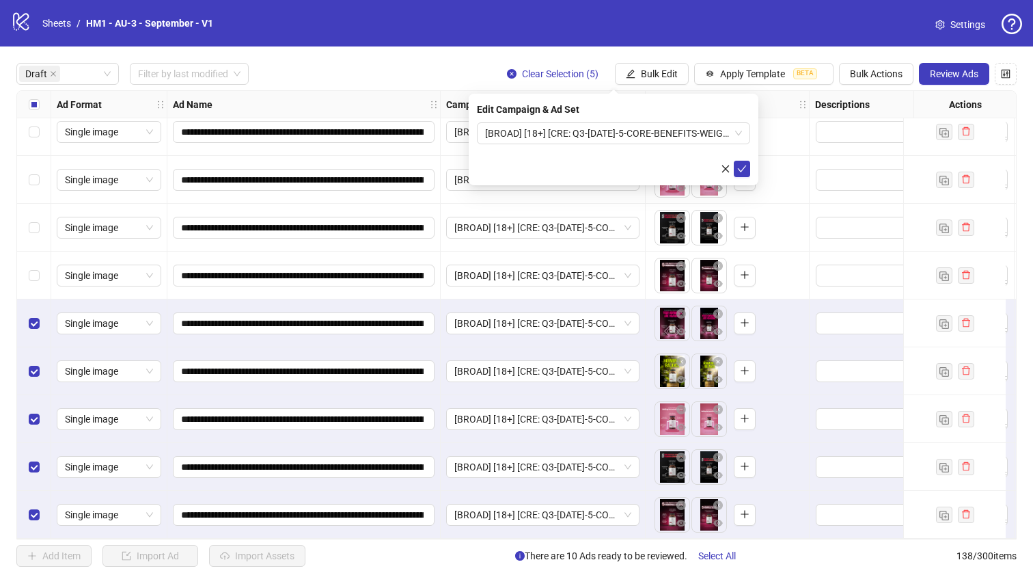
click at [607, 119] on div "Edit Campaign & Ad Set [BROAD] [18+] [CRE: Q3-[DATE]-5-CORE-BENEFITS-WEIGHT-STA…" at bounding box center [614, 140] width 290 height 92
click at [644, 136] on span "[BROAD] [18+] [CRE: Q3-[DATE]-5-CORE-BENEFITS-WEIGHT-STATIC-HH] [[DATE]]" at bounding box center [613, 133] width 257 height 21
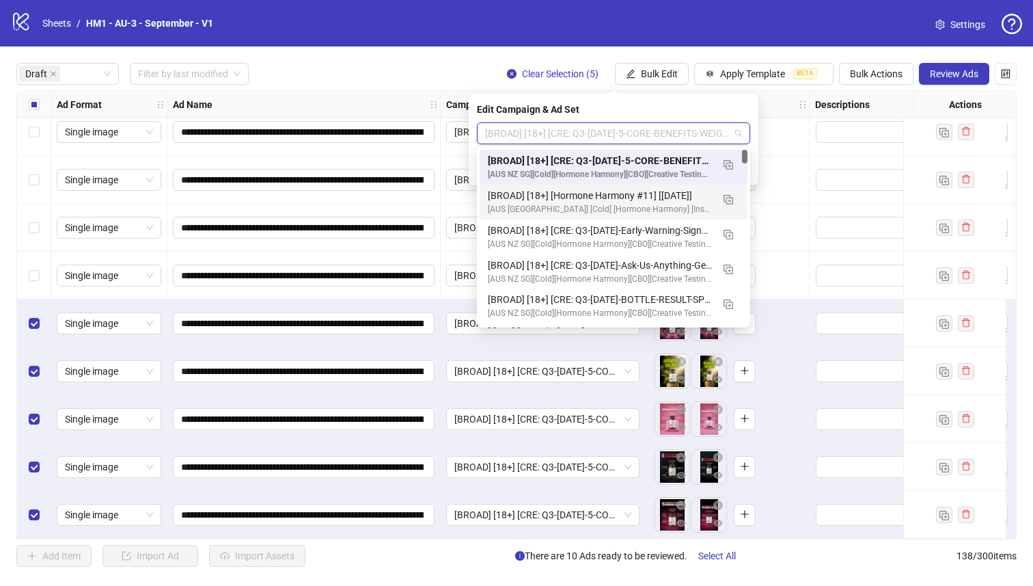
click at [683, 189] on div "[BROAD] [18+] [Hormone Harmony #11] [[DATE]]" at bounding box center [600, 195] width 224 height 15
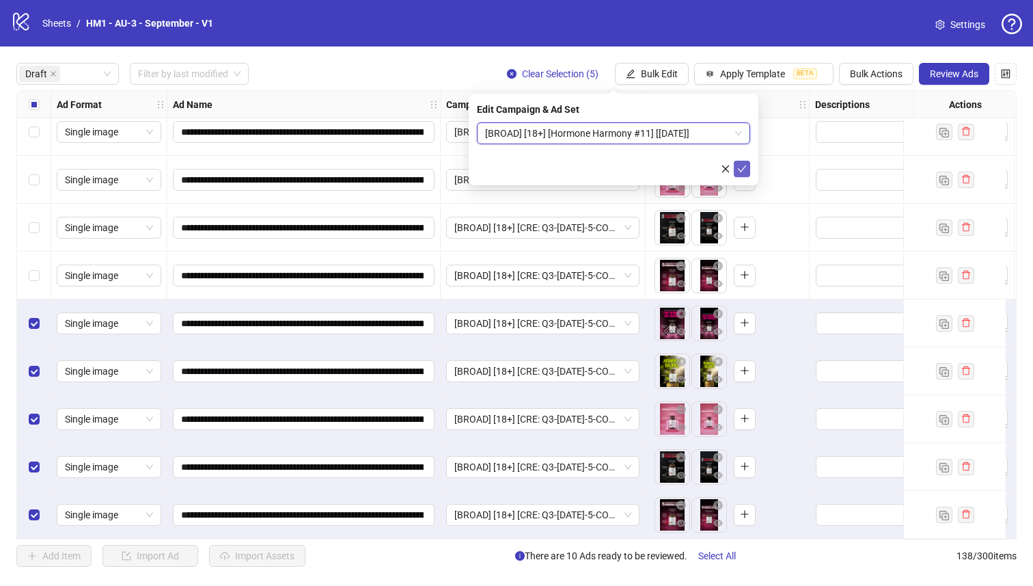
click at [740, 174] on button "submit" at bounding box center [742, 169] width 16 height 16
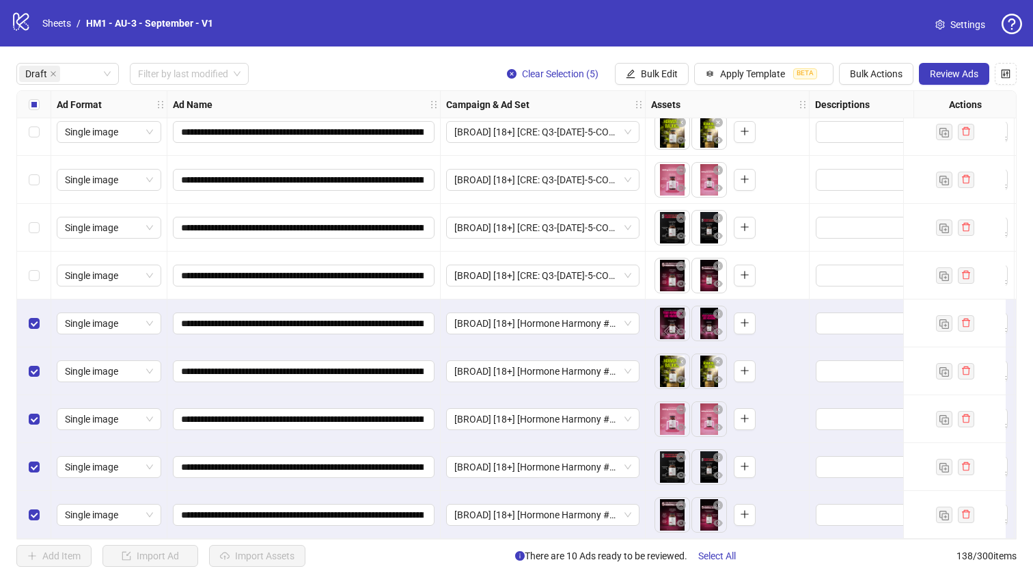
click at [26, 97] on div "Select all rows" at bounding box center [34, 104] width 34 height 27
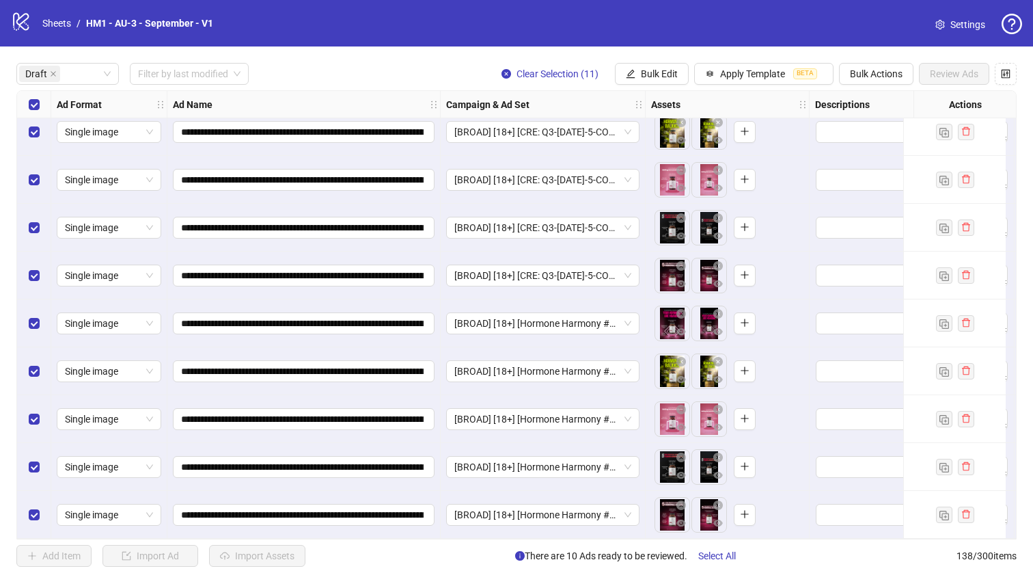
scroll to position [0, 0]
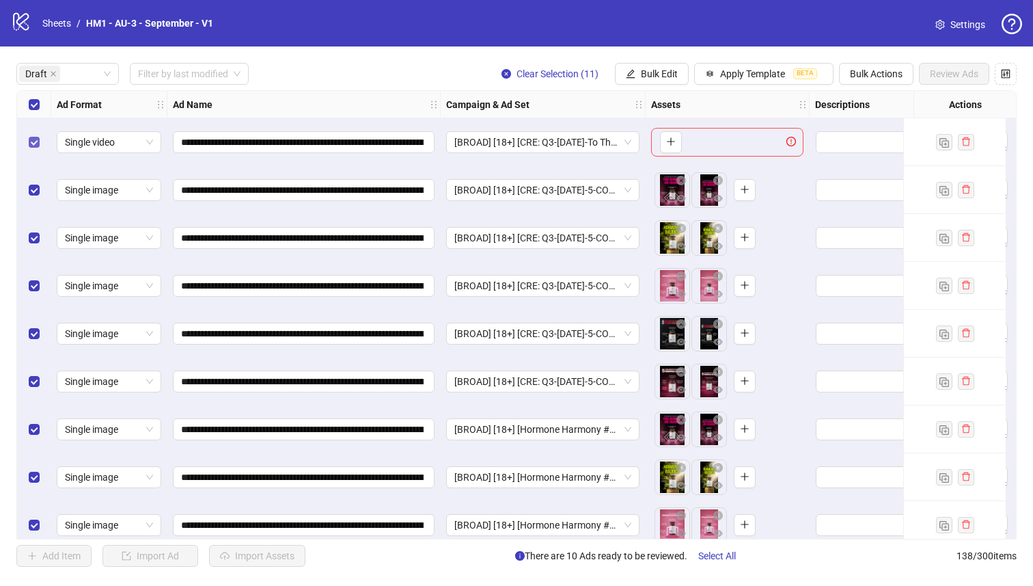
click at [31, 148] on label "Select row 1" at bounding box center [34, 142] width 11 height 15
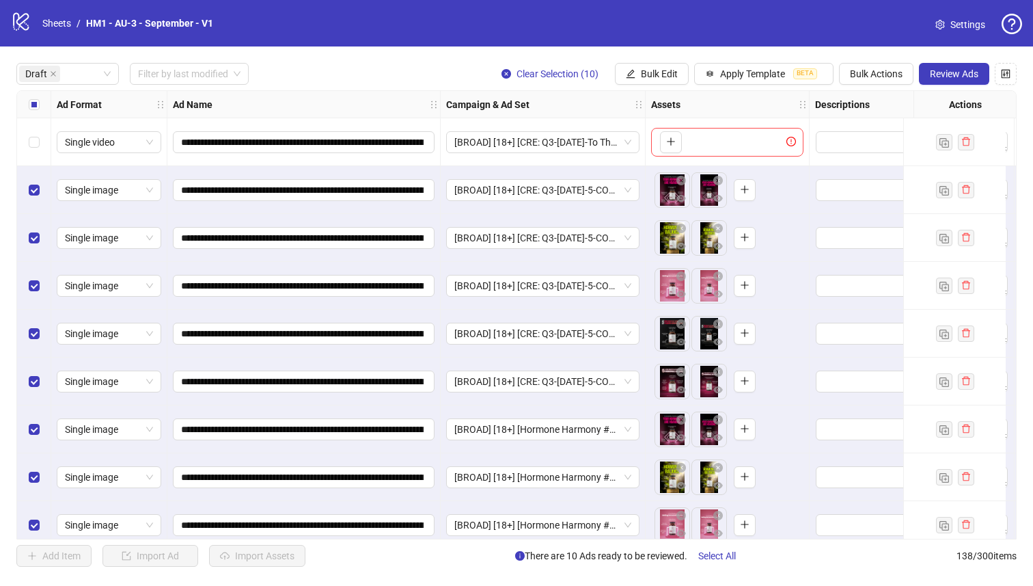
scroll to position [111, 0]
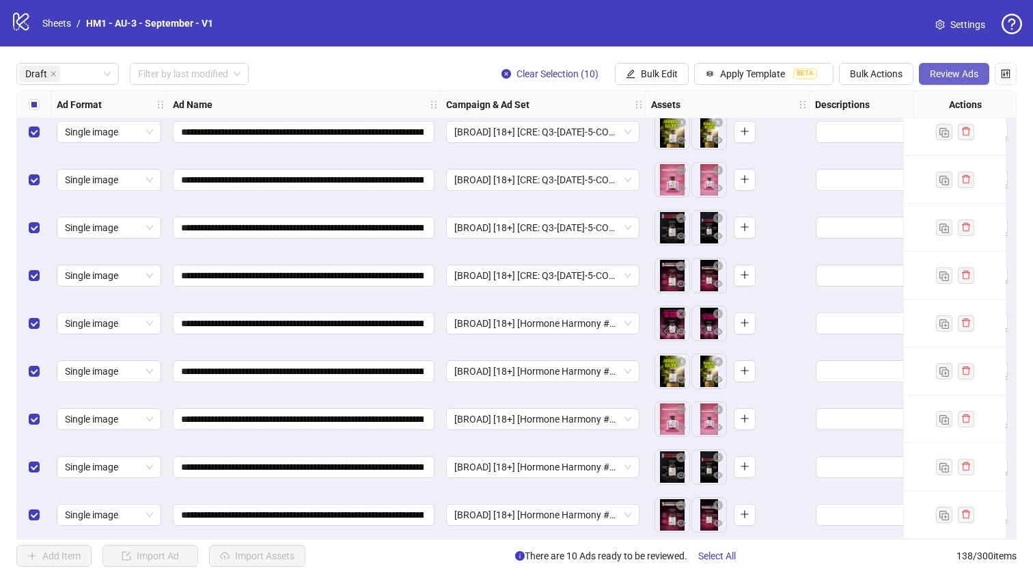
click at [940, 64] on button "Review Ads" at bounding box center [954, 74] width 70 height 22
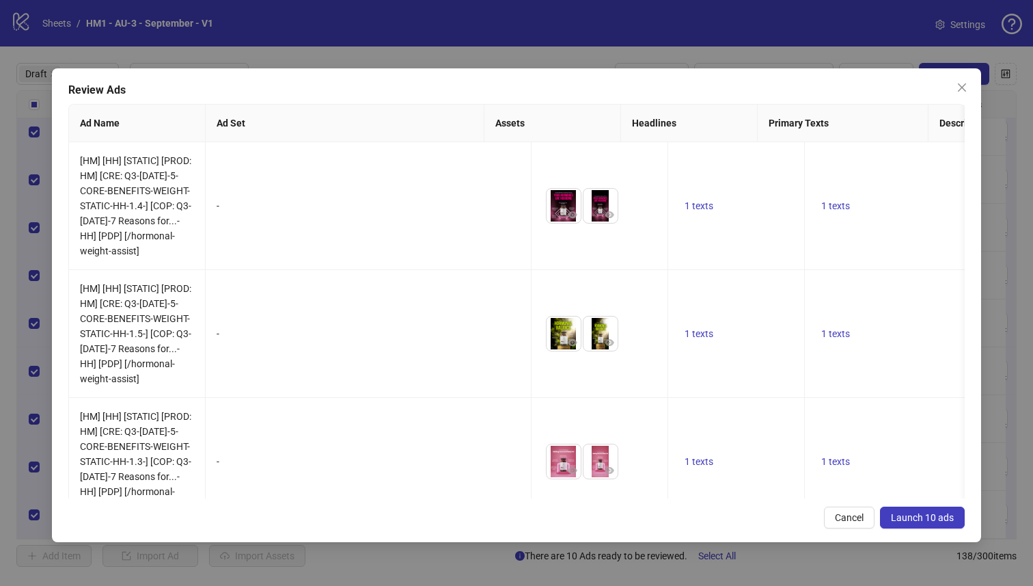
click at [938, 517] on span "Launch 10 ads" at bounding box center [922, 517] width 63 height 11
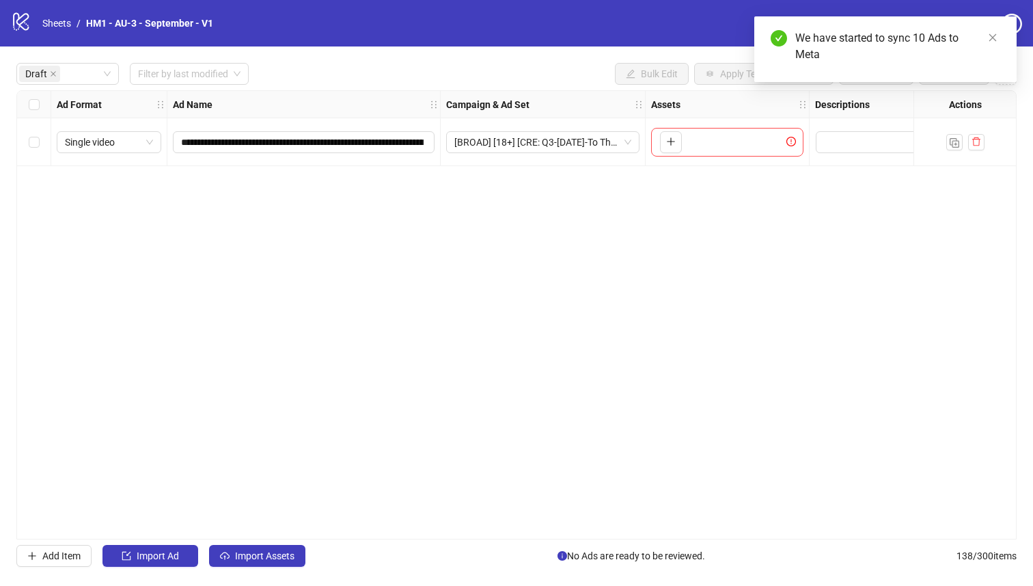
scroll to position [0, 0]
